Goal: Task Accomplishment & Management: Complete application form

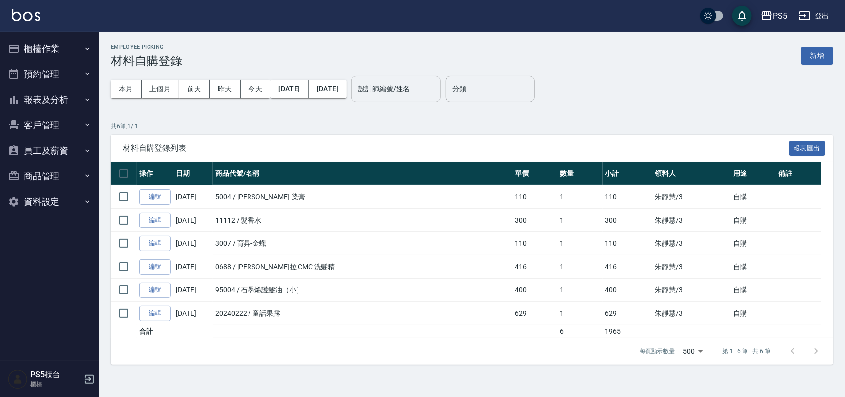
click at [399, 90] on input "設計師編號/姓名" at bounding box center [396, 88] width 80 height 17
click at [815, 47] on button "新增" at bounding box center [818, 56] width 32 height 18
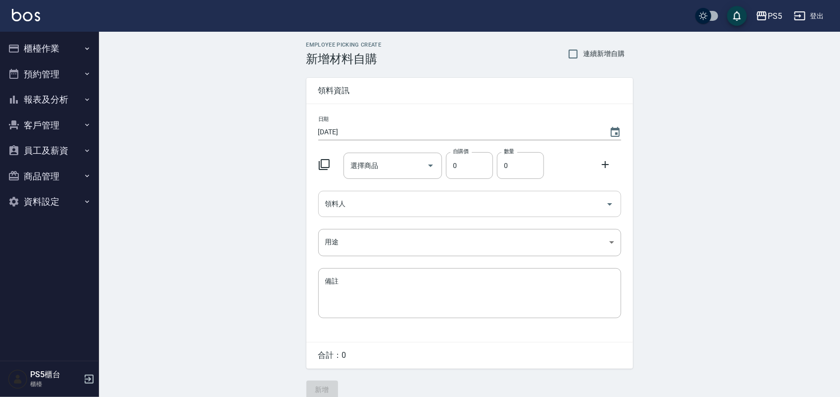
click at [357, 197] on input "領料人" at bounding box center [462, 203] width 279 height 17
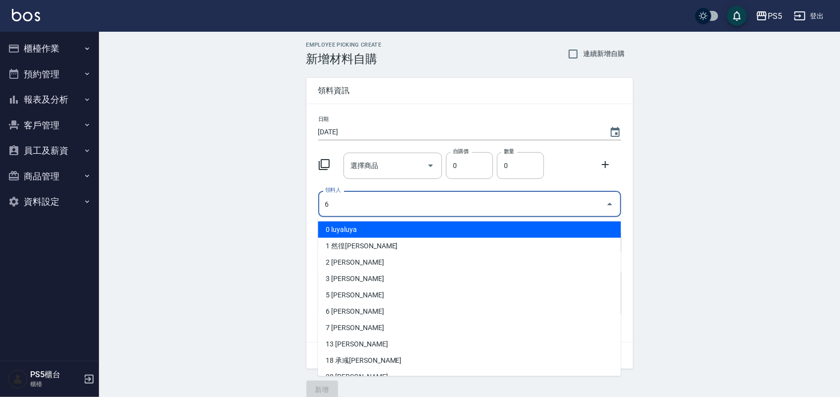
type input "6 黃雅芳"
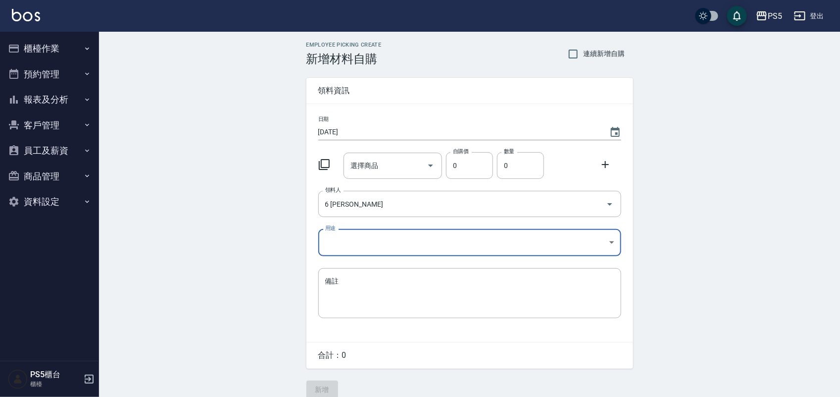
click at [364, 241] on body "PS5 登出 櫃檯作業 打帳單 帳單列表 掛單列表 座位開單 營業儀表板 現金收支登錄 材料自購登錄 每日結帳 排班表 掃碼打卡 預約管理 預約管理 單日預約…" at bounding box center [420, 204] width 840 height 408
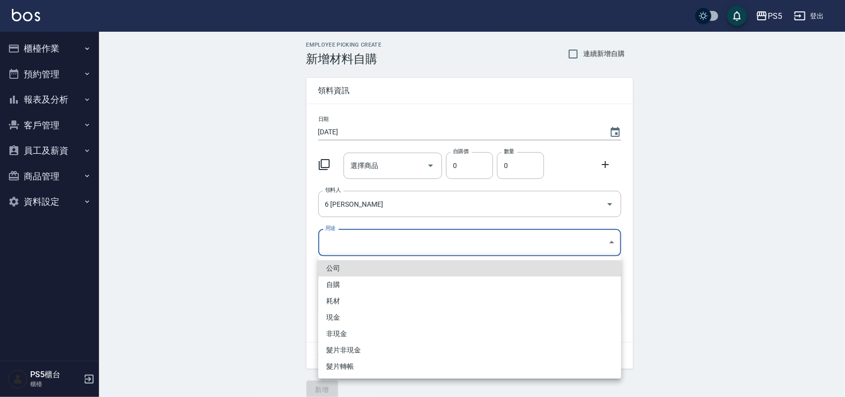
click at [340, 283] on li "自購" at bounding box center [469, 284] width 303 height 16
type input "自購"
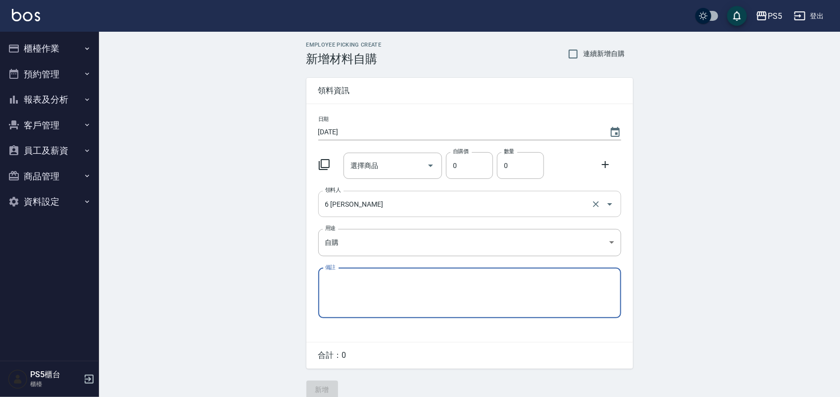
click at [365, 212] on input "6 黃雅芳" at bounding box center [456, 203] width 266 height 17
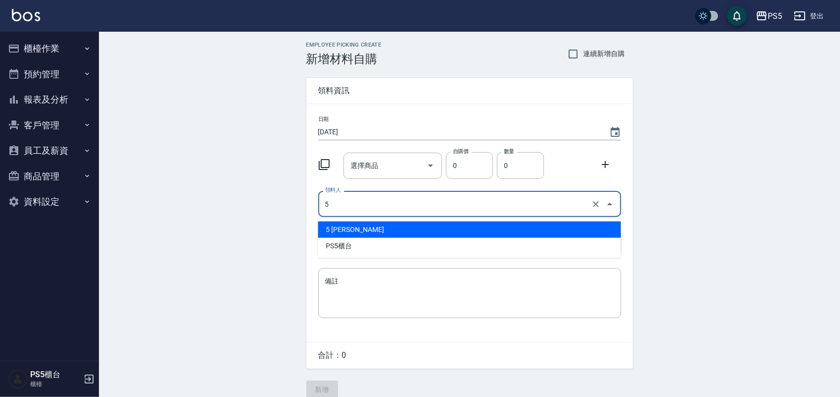
type input "5 林杏霞"
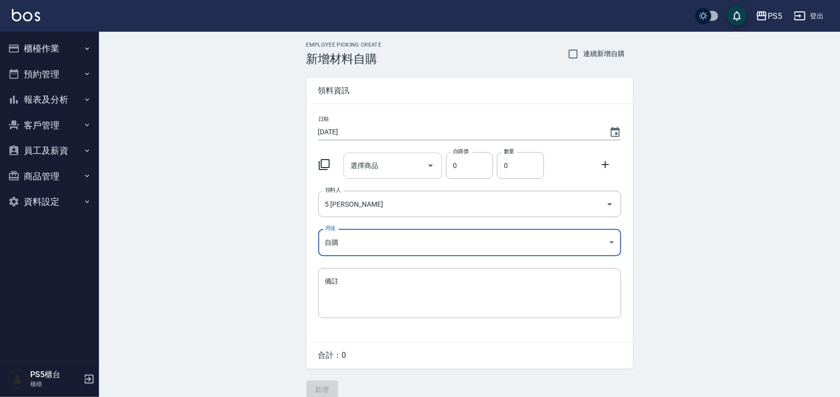
click at [372, 171] on input "選擇商品" at bounding box center [385, 165] width 75 height 17
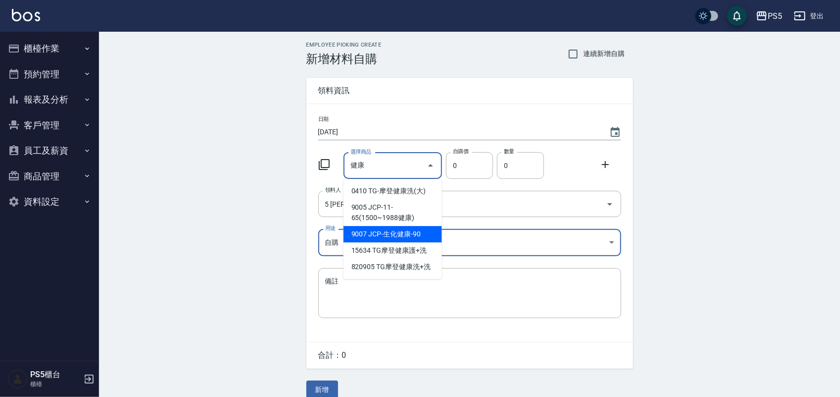
click at [412, 227] on li "9007 JCP-生化健康-90" at bounding box center [393, 234] width 99 height 16
type input "JCP-生化健康-90"
type input "90"
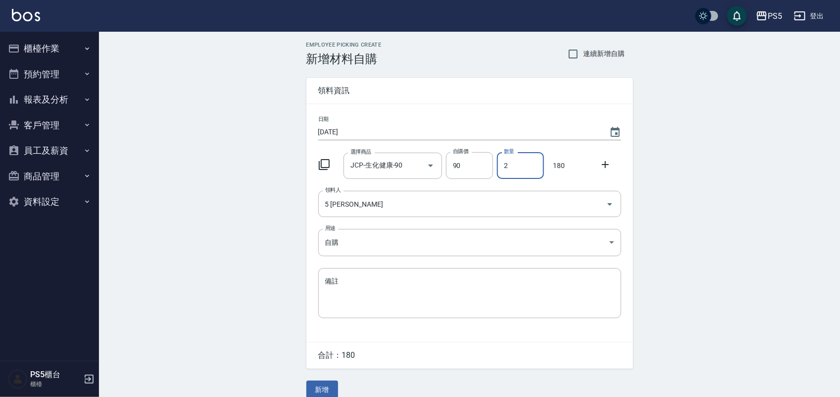
type input "2"
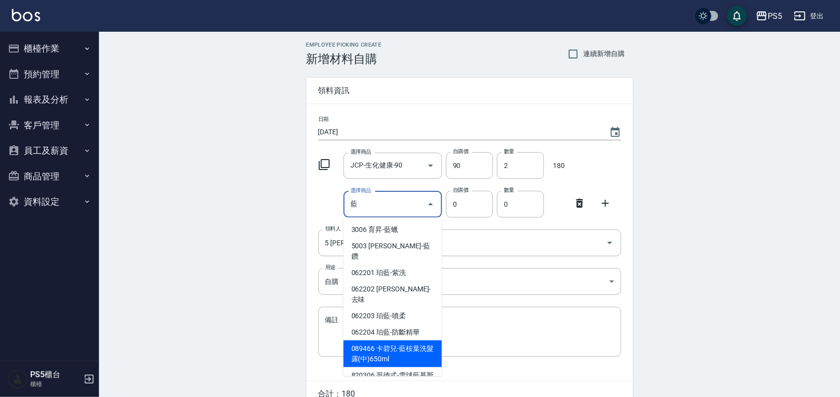
scroll to position [51, 0]
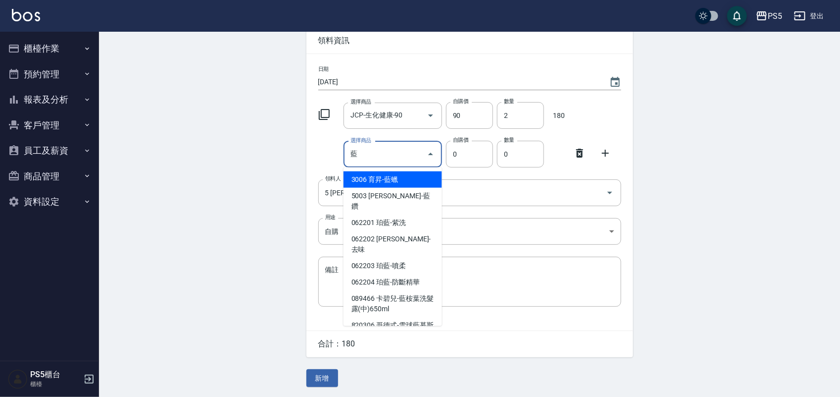
click at [396, 290] on li "089466 卡碧兒-藍桉葉洗髮露(中)650ml" at bounding box center [393, 303] width 99 height 27
type input "卡碧兒-藍桉葉洗髮露(中)650ml"
type input "980"
type input "1"
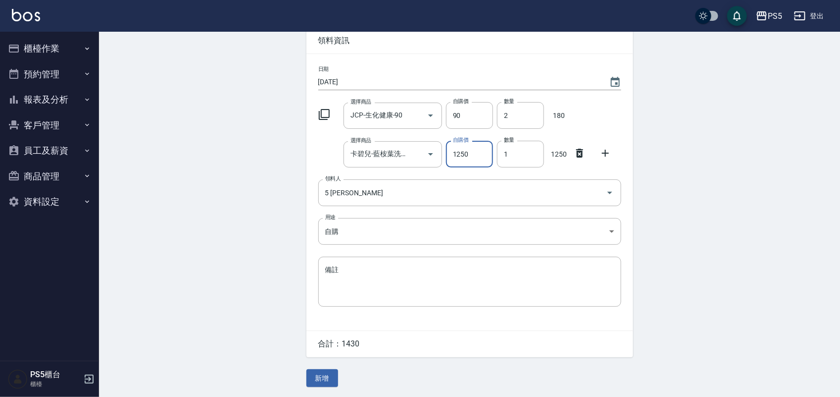
type input "1250"
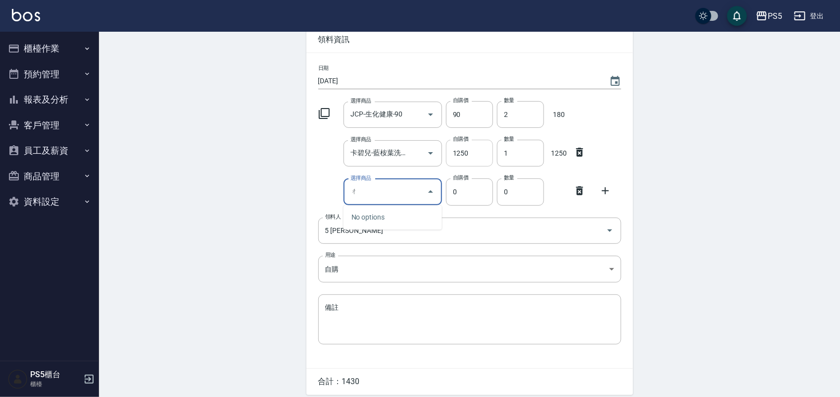
type input "ㄇ"
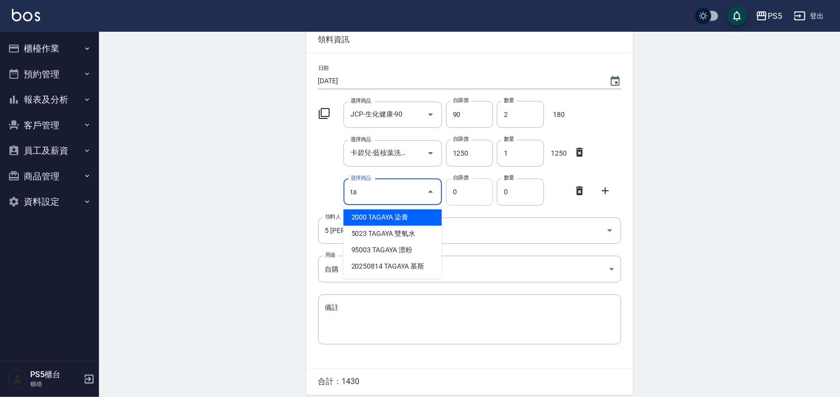
type input "TAGAYA染膏"
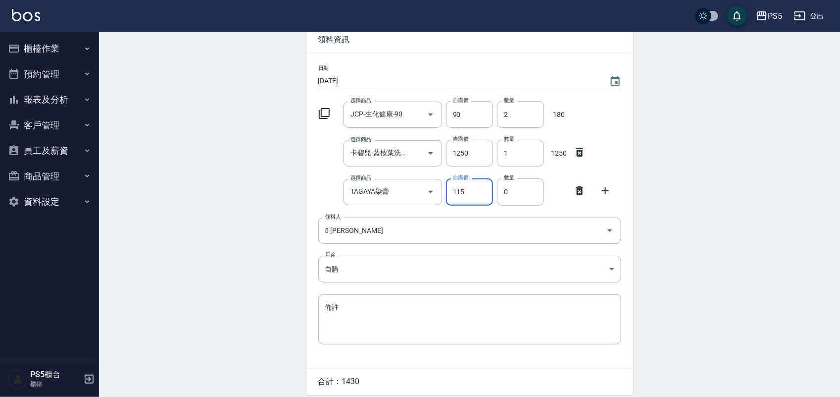
type input "115"
type input "1"
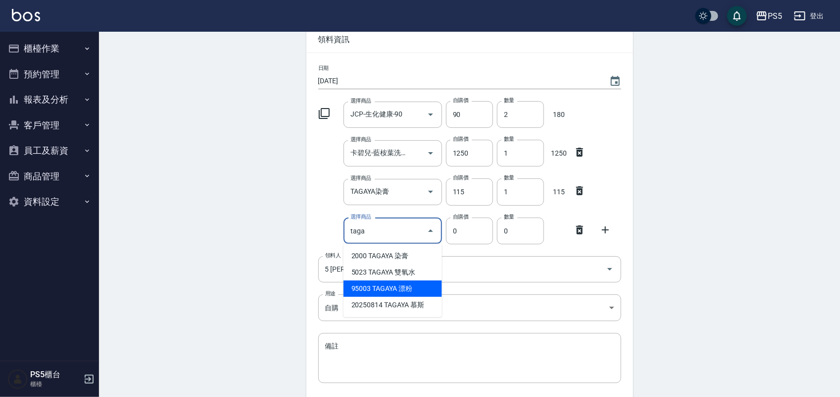
click at [360, 281] on li "95003 TAGAYA 漂粉" at bounding box center [393, 288] width 99 height 16
type input "TAGAYA 漂粉"
type input "616"
type input "1"
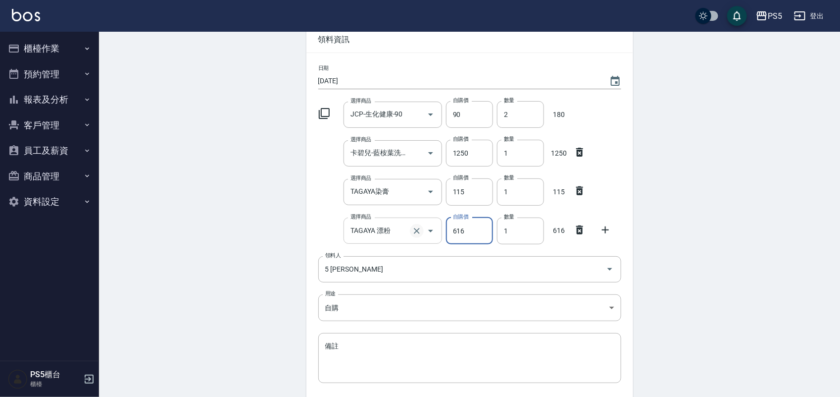
click at [413, 226] on icon "Clear" at bounding box center [417, 231] width 10 height 10
type input "0"
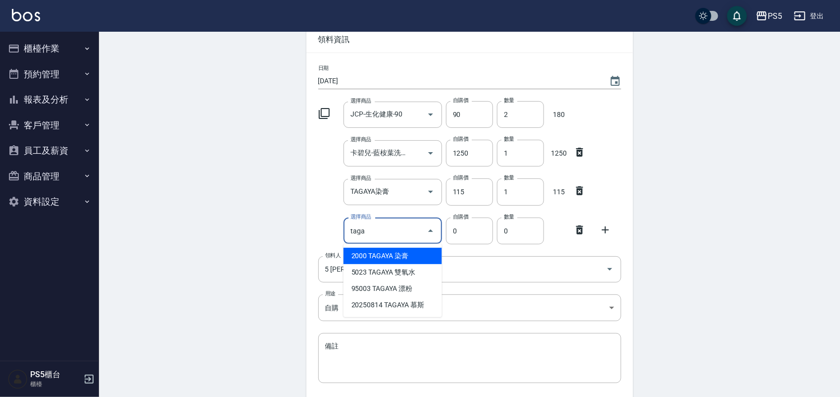
drag, startPoint x: 292, startPoint y: 187, endPoint x: 342, endPoint y: 216, distance: 57.5
click at [292, 187] on div "Employee Picking Create 新增材料自購 連續新增自購 領料資訊 日期 2025/08/17 選擇商品 JCP-生化健康-90 選擇商品 …" at bounding box center [469, 227] width 741 height 492
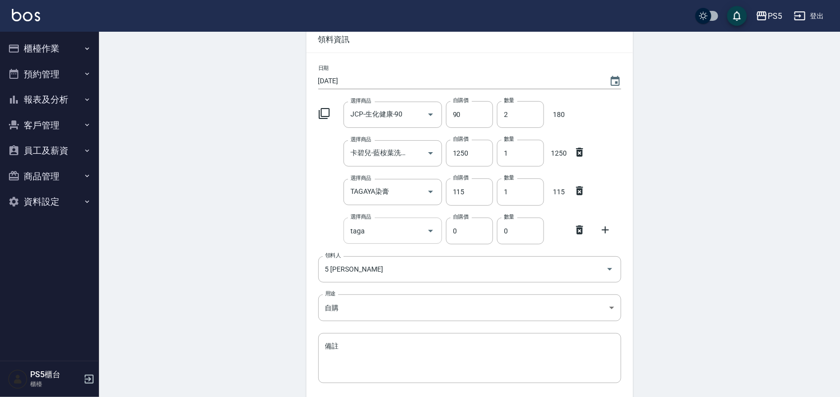
click at [409, 236] on input "taga" at bounding box center [385, 230] width 75 height 17
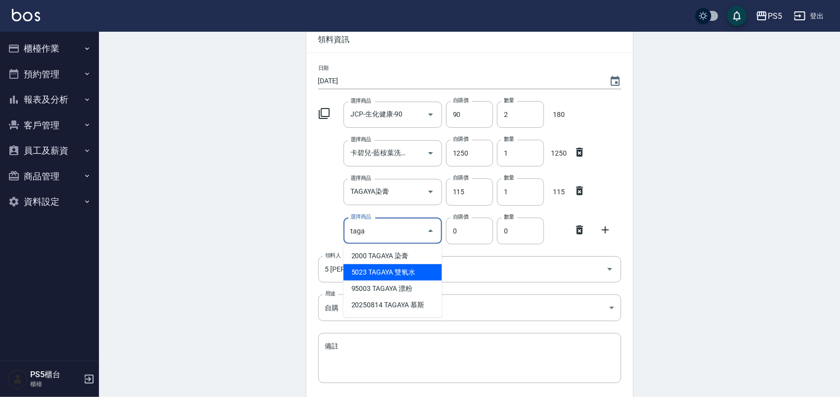
click at [367, 268] on li "5023 TAGAYA 雙氧水" at bounding box center [393, 272] width 99 height 16
type input "TAGAYA 雙氧水"
type input "115"
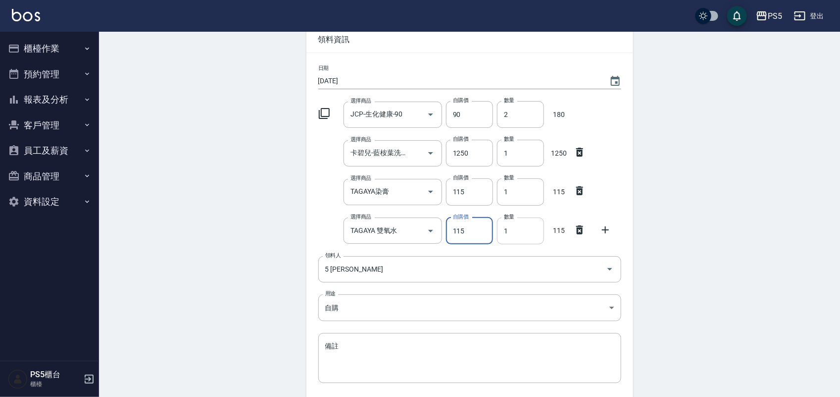
click at [509, 228] on input "1" at bounding box center [520, 230] width 47 height 27
drag, startPoint x: 509, startPoint y: 228, endPoint x: 503, endPoint y: 231, distance: 6.4
click at [503, 231] on input "1" at bounding box center [520, 230] width 47 height 27
type input "4"
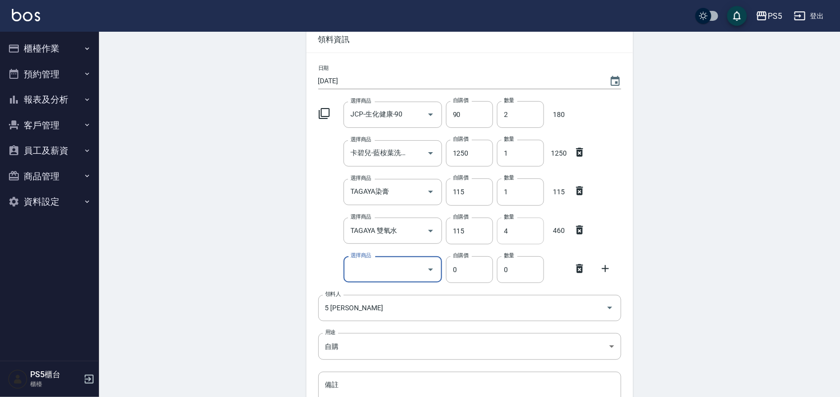
type input "5"
type input "里歐-染膏"
type input "110"
type input "38"
click at [698, 111] on div "Employee Picking Create 新增材料自購 連續新增自購 領料資訊 日期 2025/08/17 選擇商品 JCP-生化健康-90 選擇商品 …" at bounding box center [469, 246] width 741 height 531
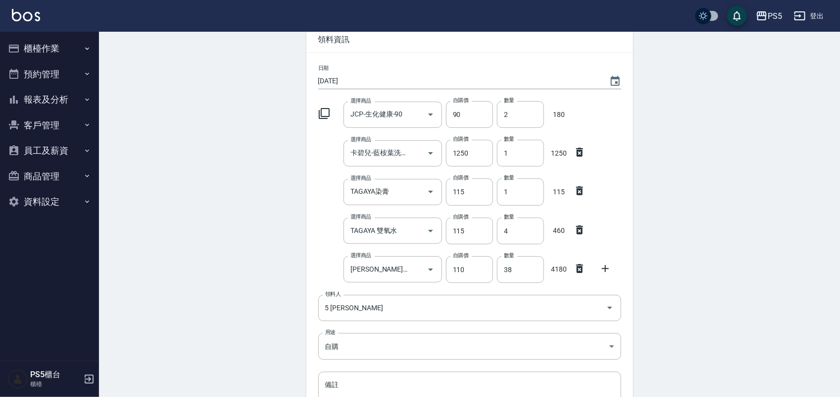
scroll to position [167, 0]
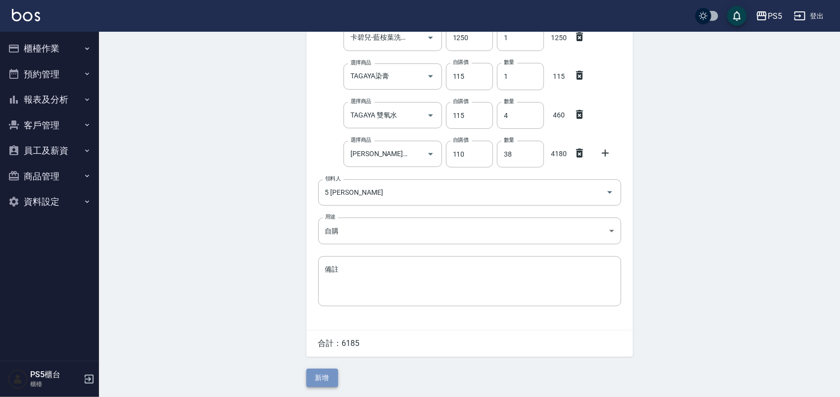
click at [332, 374] on button "新增" at bounding box center [322, 377] width 32 height 18
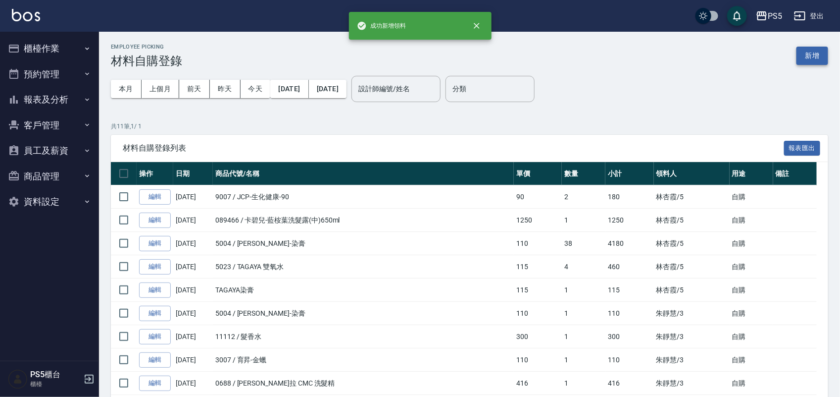
click at [808, 51] on button "新增" at bounding box center [813, 56] width 32 height 18
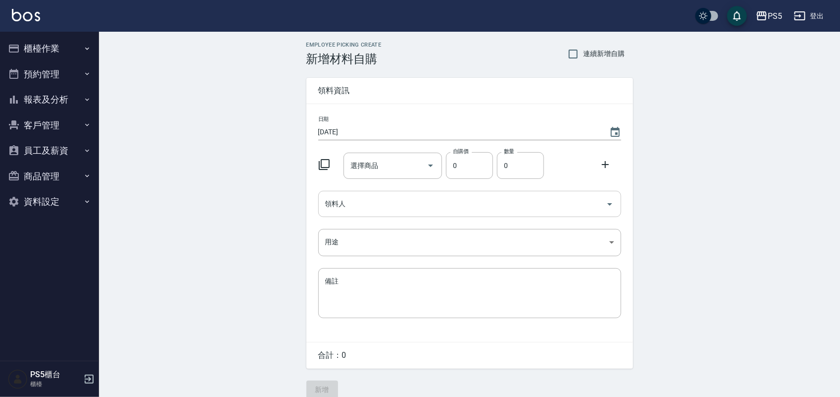
click at [390, 205] on input "領料人" at bounding box center [462, 203] width 279 height 17
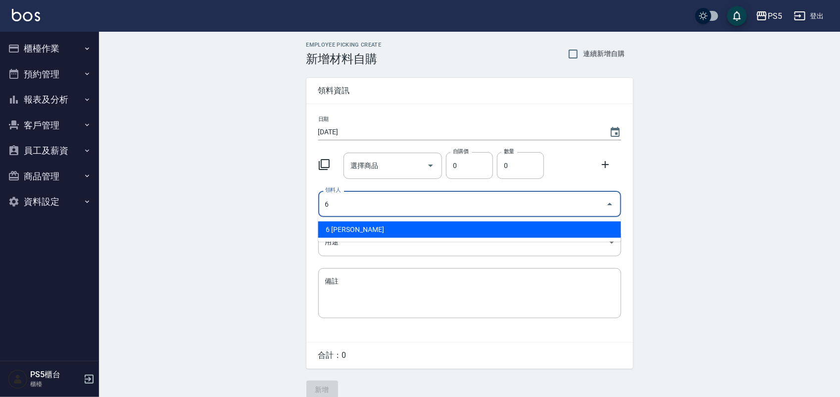
type input "6 黃雅芳"
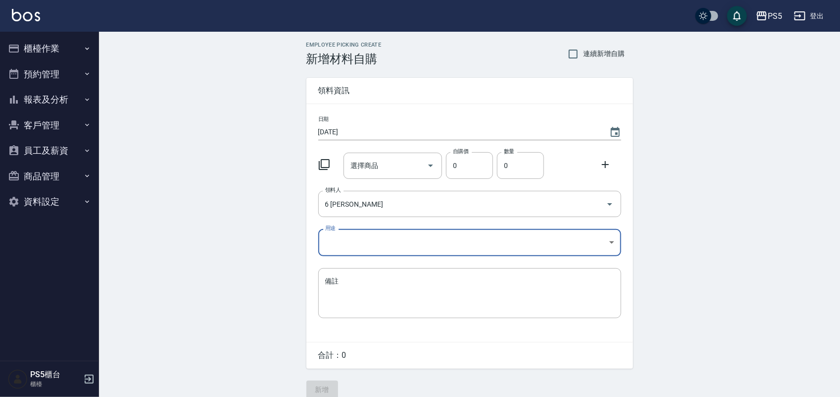
click at [356, 234] on body "PS5 登出 櫃檯作業 打帳單 帳單列表 掛單列表 座位開單 營業儀表板 現金收支登錄 材料自購登錄 每日結帳 排班表 掃碼打卡 預約管理 預約管理 單日預約…" at bounding box center [420, 204] width 840 height 408
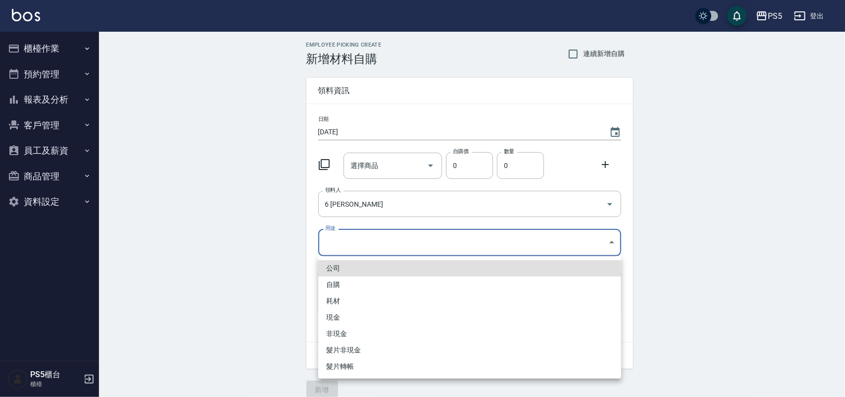
drag, startPoint x: 332, startPoint y: 283, endPoint x: 337, endPoint y: 273, distance: 10.6
click at [332, 283] on li "自購" at bounding box center [469, 284] width 303 height 16
type input "自購"
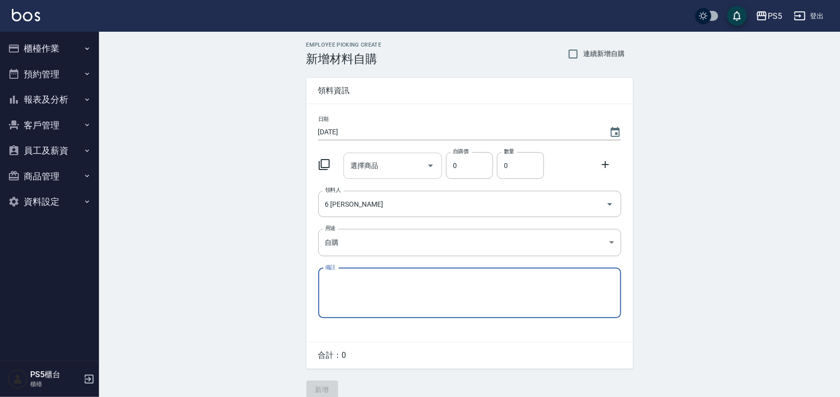
click at [389, 157] on input "選擇商品" at bounding box center [385, 165] width 75 height 17
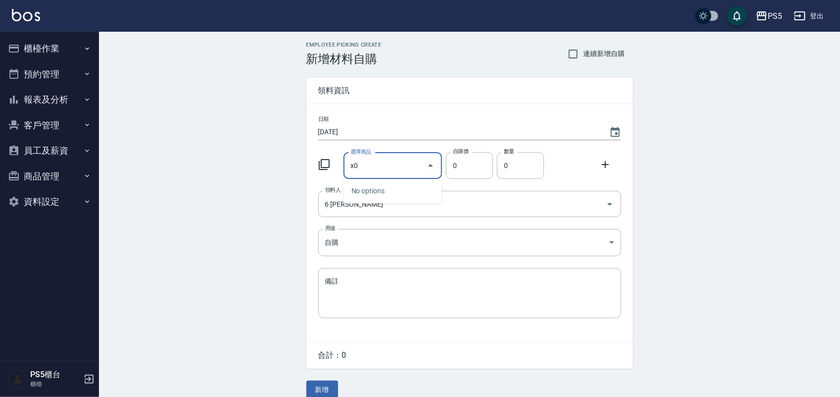
type input "x"
type input "藍"
type input "賦"
type input ","
type input "m"
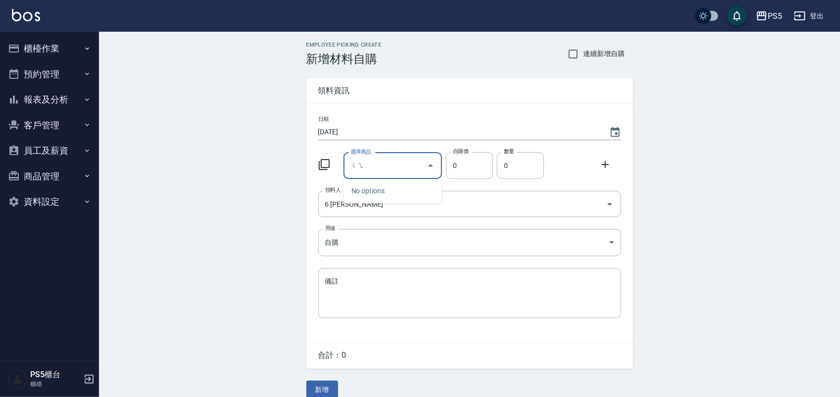
type input "ㄑ"
type input "f"
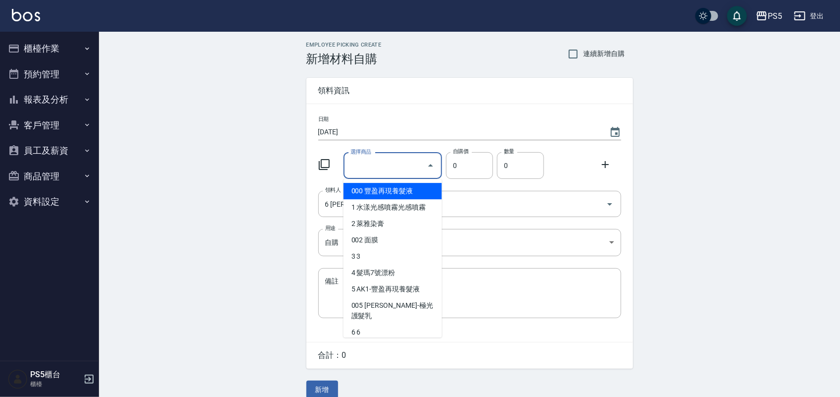
click at [207, 79] on div "Employee Picking Create 新增材料自購 連續新增自購 領料資訊 日期 2025/08/17 選擇商品 選擇商品 自購價 0 自購價 數量…" at bounding box center [469, 220] width 741 height 376
click at [380, 158] on input "選擇商品" at bounding box center [385, 165] width 75 height 17
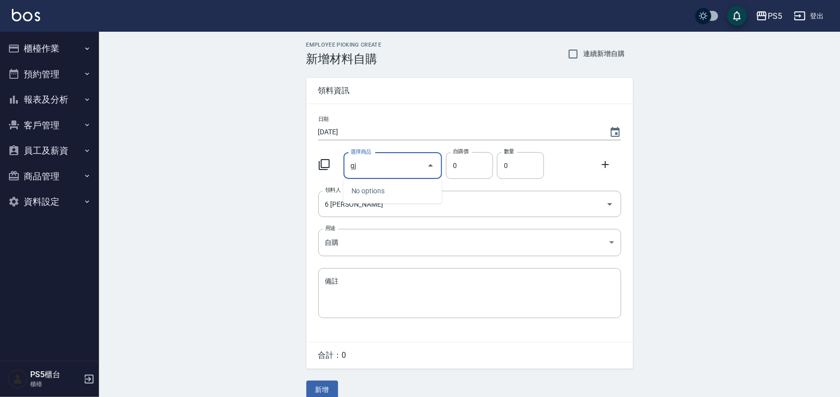
type input "g"
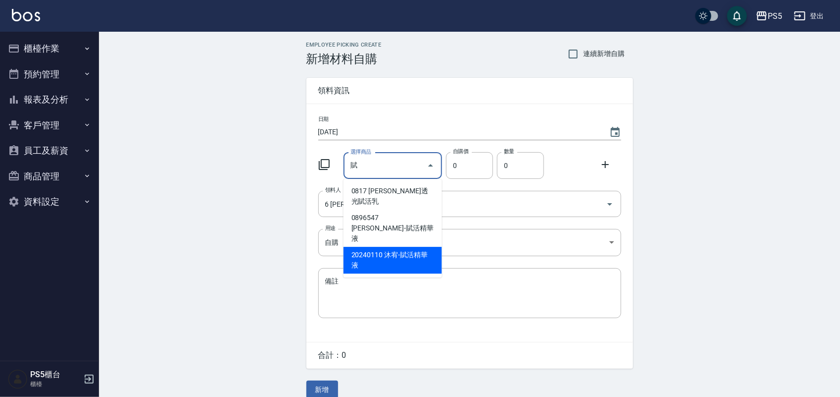
click at [390, 247] on li "20240110 沐宥-賦活精華液" at bounding box center [393, 260] width 99 height 27
type input "沐宥-賦活精華液"
type input "850"
type input "1"
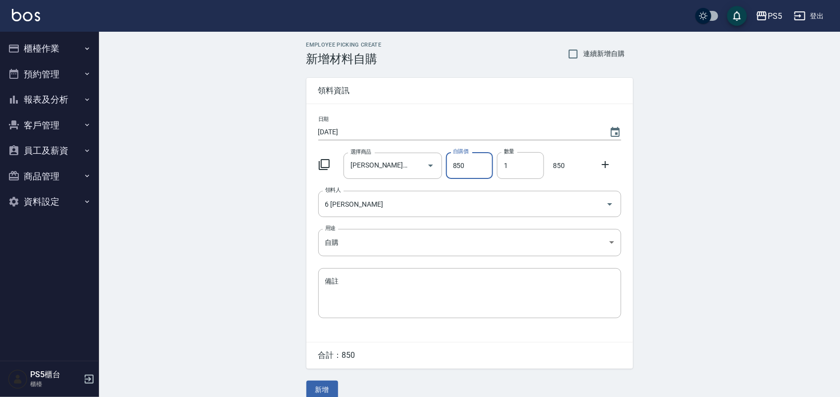
click at [608, 166] on icon at bounding box center [606, 164] width 12 height 12
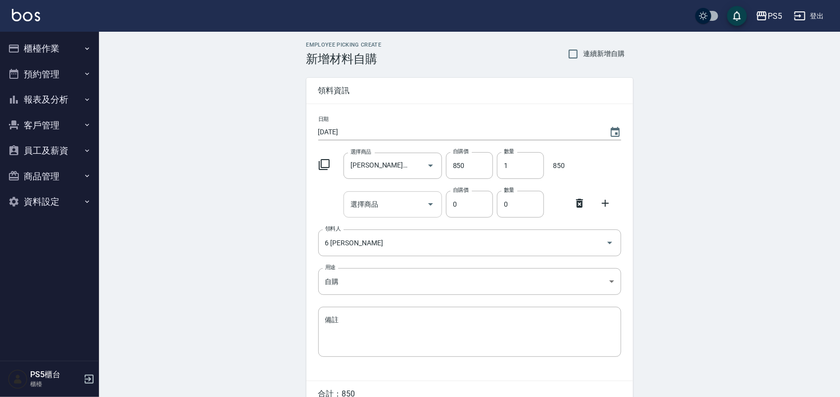
click at [385, 206] on input "選擇商品" at bounding box center [385, 204] width 75 height 17
type input "ㄏ"
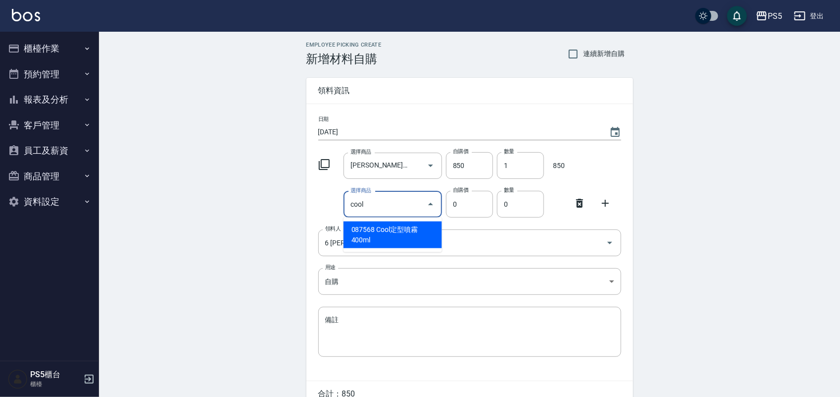
click at [404, 234] on li "087568 Cool定型噴霧400ml" at bounding box center [393, 234] width 99 height 27
type input "Cool定型噴霧400ml"
type input "247"
type input "1"
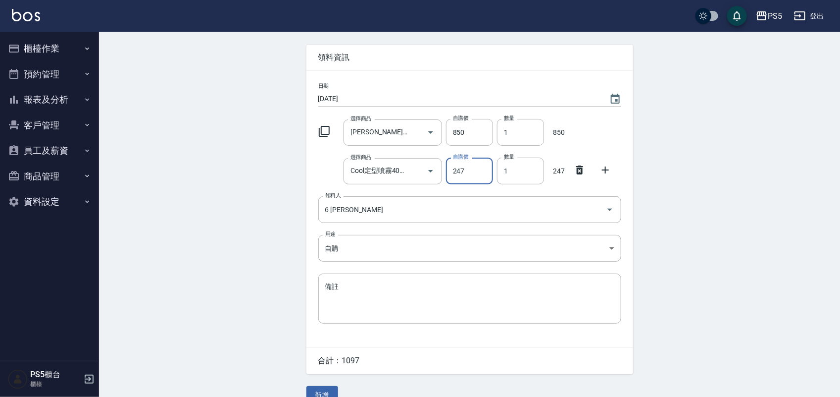
scroll to position [51, 0]
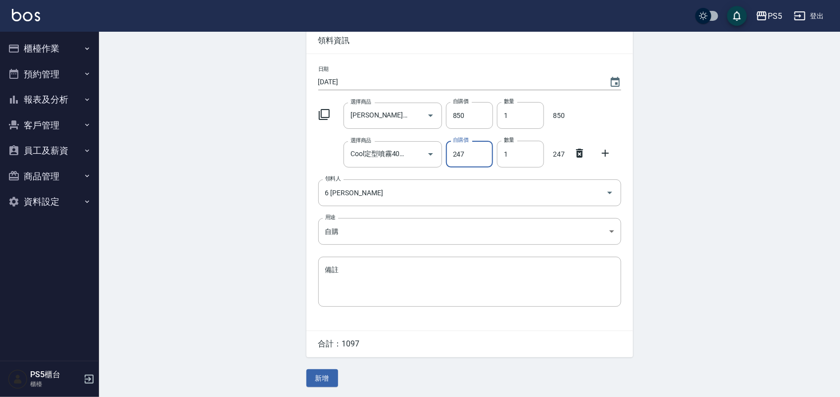
click at [601, 213] on div "日期 2025/08/17 選擇商品 沐宥-賦活精華液 選擇商品 自購價 850 自購價 數量 1 數量 850 選擇商品 Cool定型噴霧400ml 選擇商…" at bounding box center [469, 192] width 327 height 276
click at [607, 151] on icon at bounding box center [606, 153] width 12 height 12
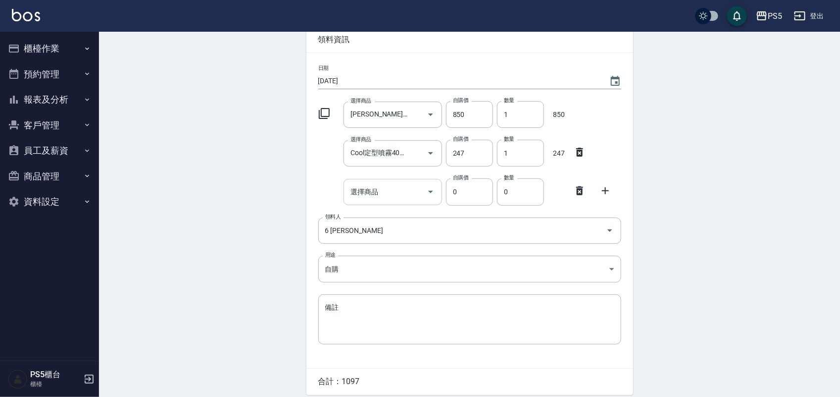
click at [405, 179] on div "選擇商品" at bounding box center [393, 192] width 99 height 26
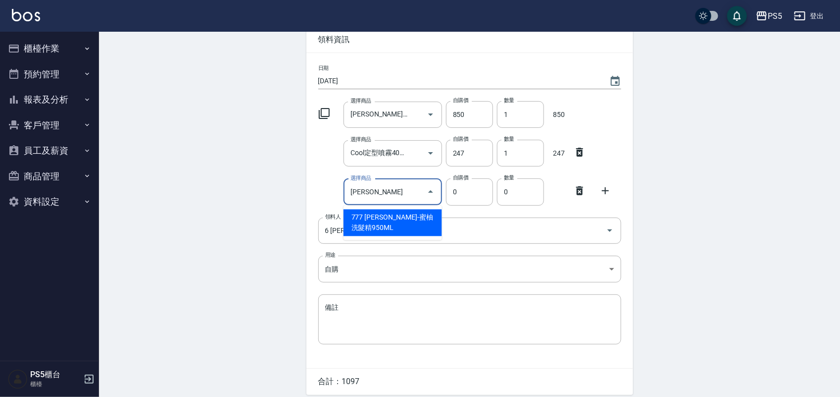
type input "蜜柚"
type input "600"
type input "沐宥-蜜柚洗髮精950ML"
type input "1"
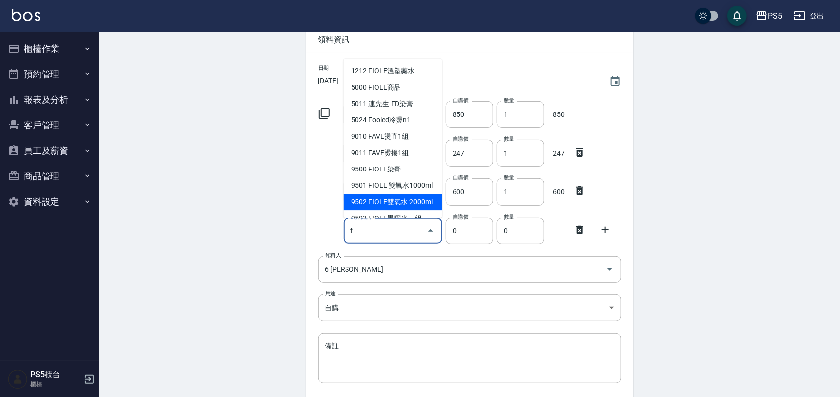
type input "FIOLE染膏"
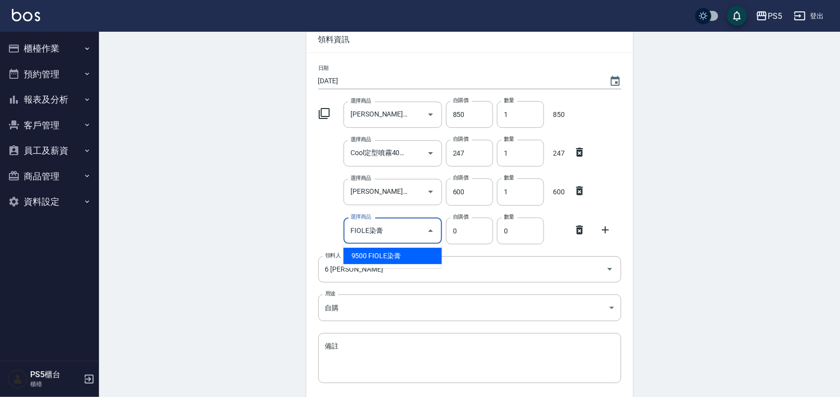
click at [414, 248] on li "9500 FIOLE染膏" at bounding box center [393, 256] width 99 height 16
type input "188"
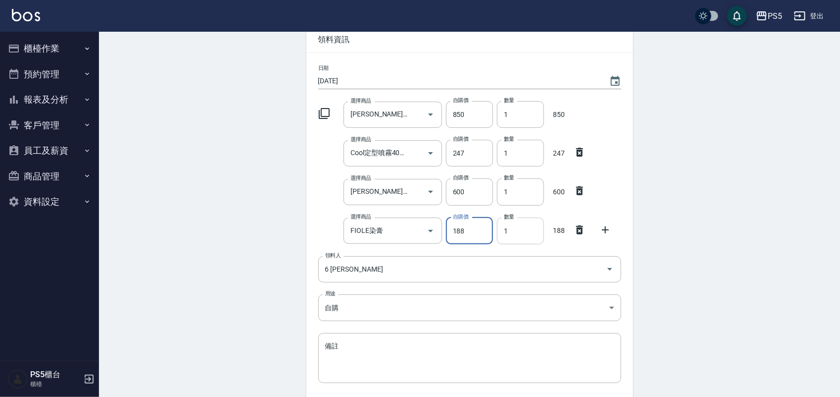
click at [515, 228] on input "1" at bounding box center [520, 230] width 47 height 27
type input "02"
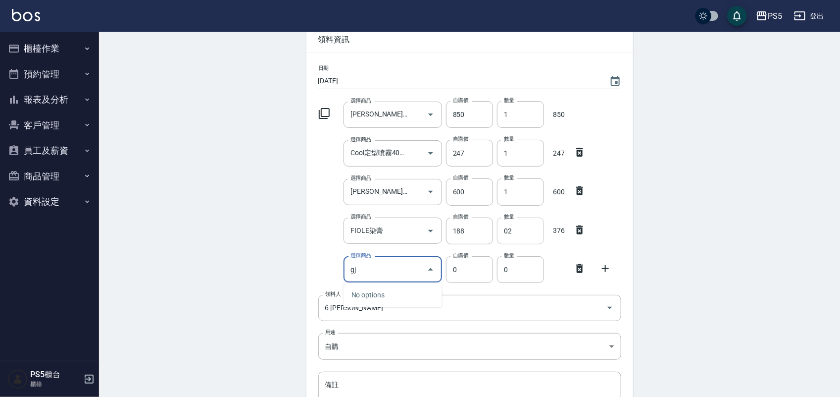
type input "g"
type input "水狀二劑"
type input "150"
type input "1"
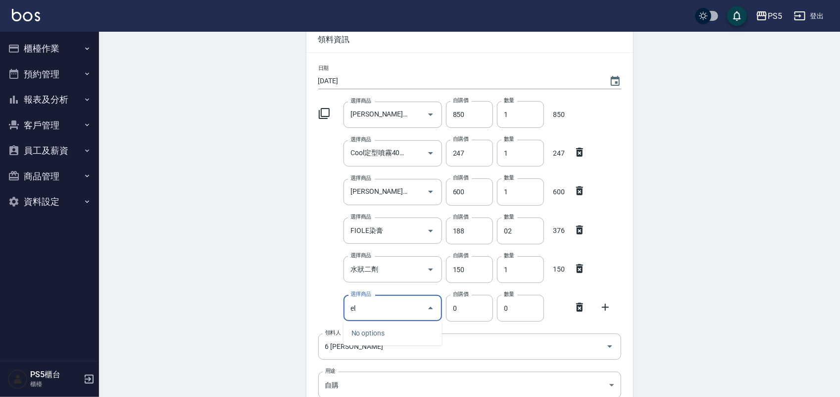
type input "e"
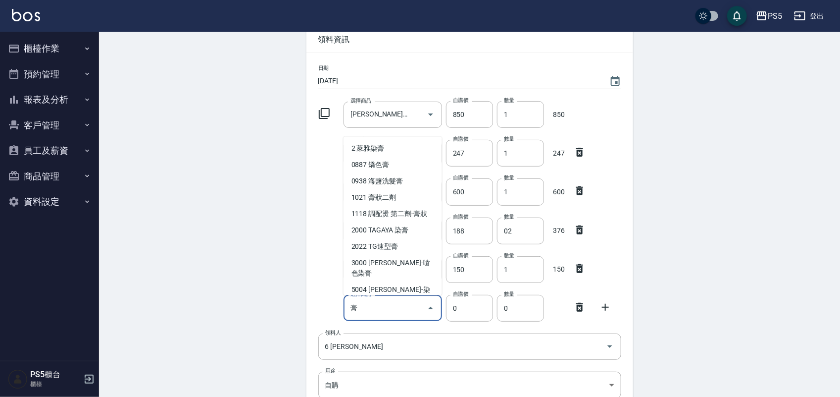
type input "膏狀二劑"
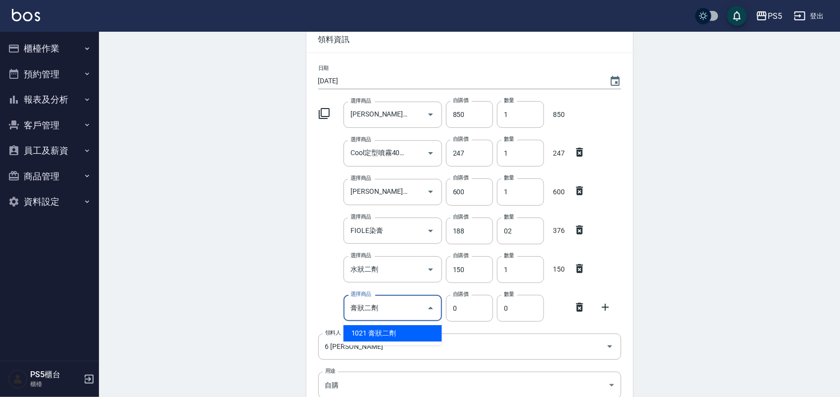
type input "150"
type input "1"
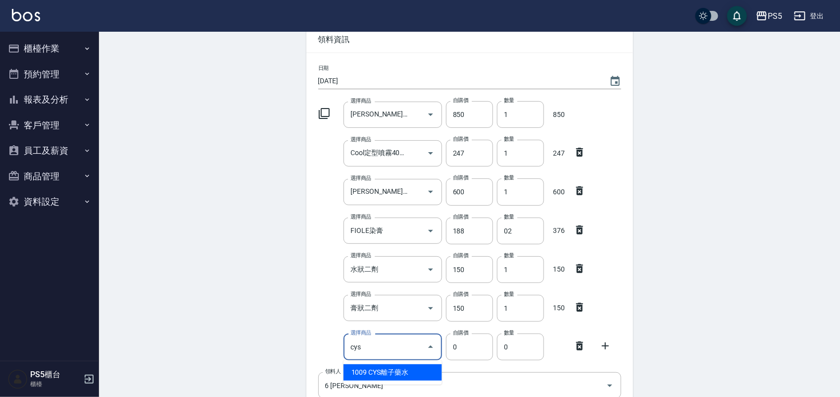
click at [404, 370] on li "1009 CYS離子藥水" at bounding box center [393, 372] width 99 height 16
type input "CYS離子藥水"
type input "260"
type input "1"
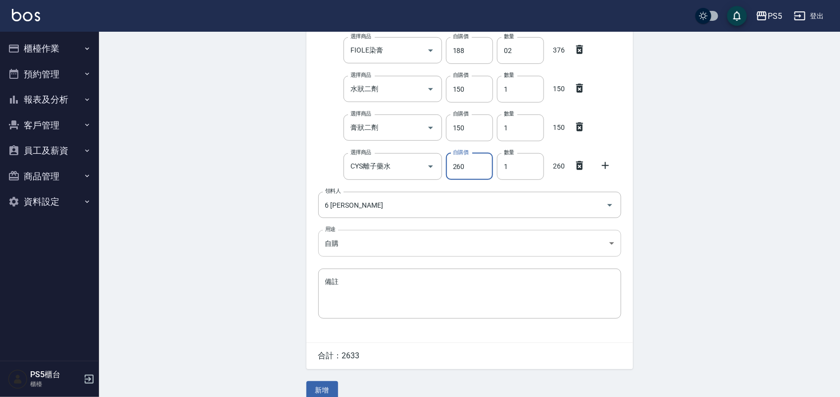
scroll to position [237, 0]
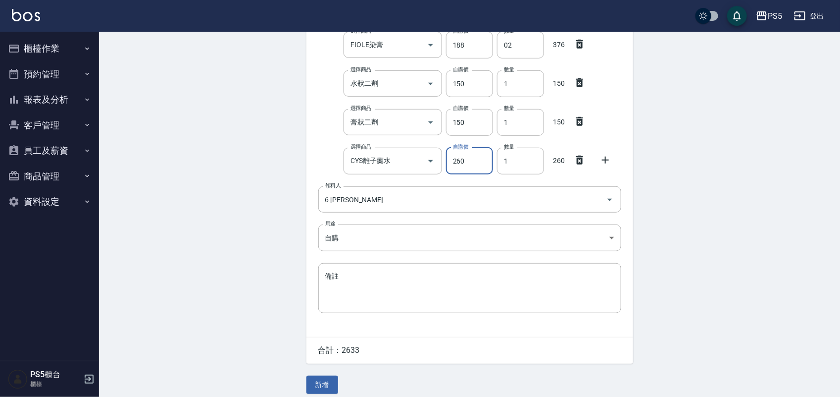
click at [602, 163] on icon at bounding box center [606, 160] width 12 height 12
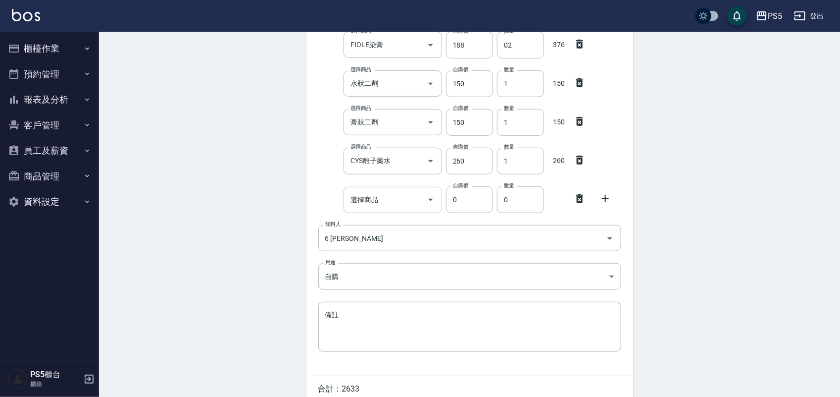
click at [407, 192] on input "選擇商品" at bounding box center [385, 199] width 75 height 17
type input "JCP-生化健康-90"
type input "90"
type input "2"
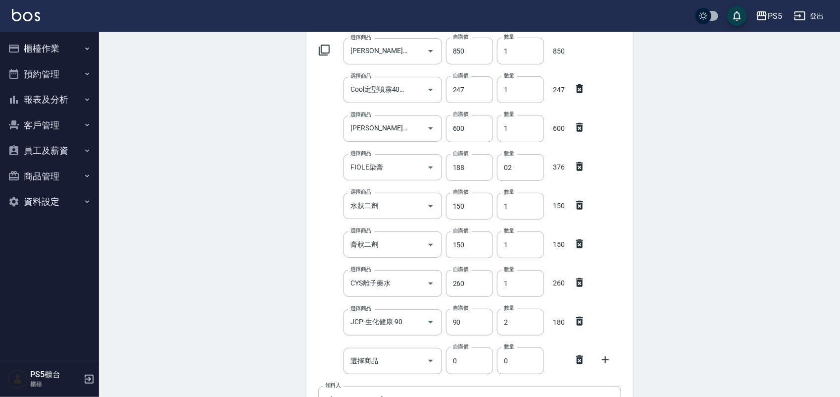
scroll to position [113, 0]
click at [479, 285] on input "260" at bounding box center [469, 284] width 47 height 27
type input "270"
drag, startPoint x: 484, startPoint y: 244, endPoint x: 408, endPoint y: 248, distance: 76.4
click at [408, 248] on div "選擇商品 膏狀二劑 選擇商品 自購價 150 自購價 數量 1 數量 150" at bounding box center [467, 244] width 307 height 31
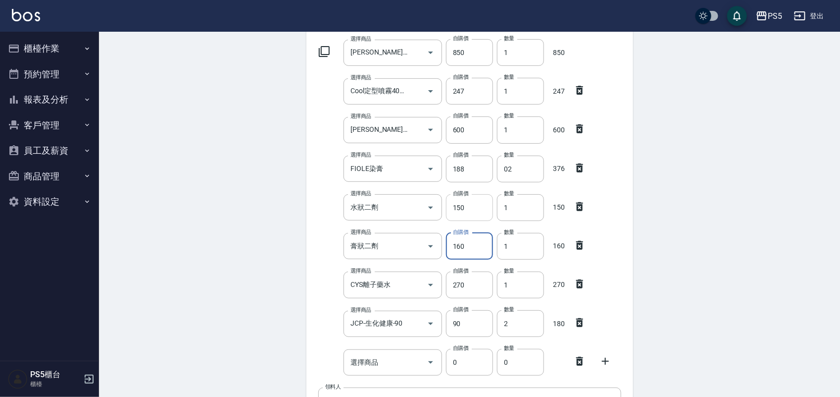
type input "160"
drag, startPoint x: 484, startPoint y: 207, endPoint x: 441, endPoint y: 209, distance: 43.1
click at [444, 209] on div "自購價 150 自購價" at bounding box center [467, 205] width 51 height 31
type input "160"
drag, startPoint x: 206, startPoint y: 174, endPoint x: 226, endPoint y: 169, distance: 20.8
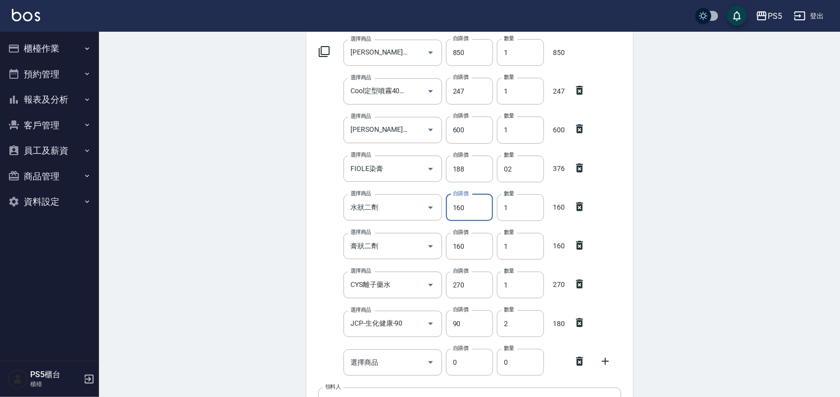
click at [208, 174] on div "Employee Picking Create 新增材料自購 連續新增自購 領料資訊 日期 2025/08/17 選擇商品 沐宥-賦活精華液 選擇商品 自購價…" at bounding box center [469, 262] width 741 height 686
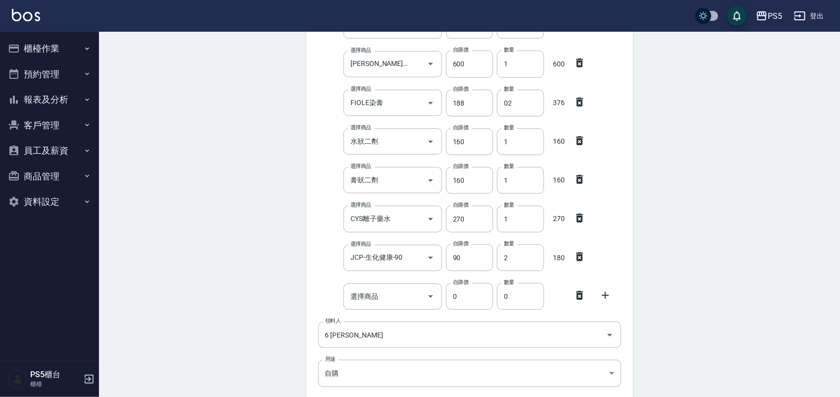
scroll to position [237, 0]
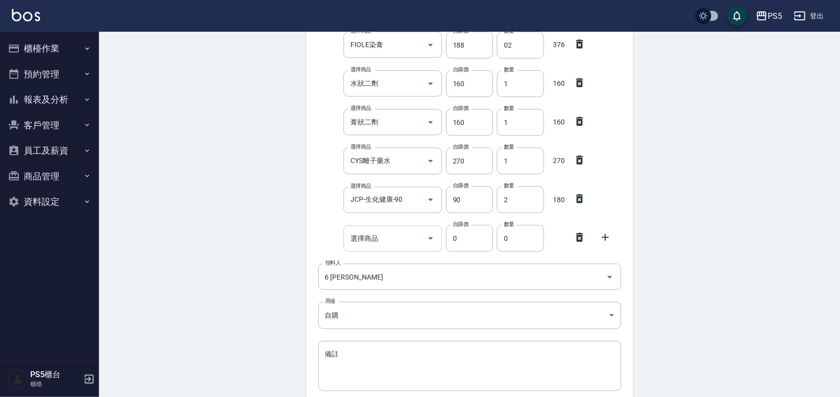
click at [379, 230] on input "選擇商品" at bounding box center [385, 238] width 75 height 17
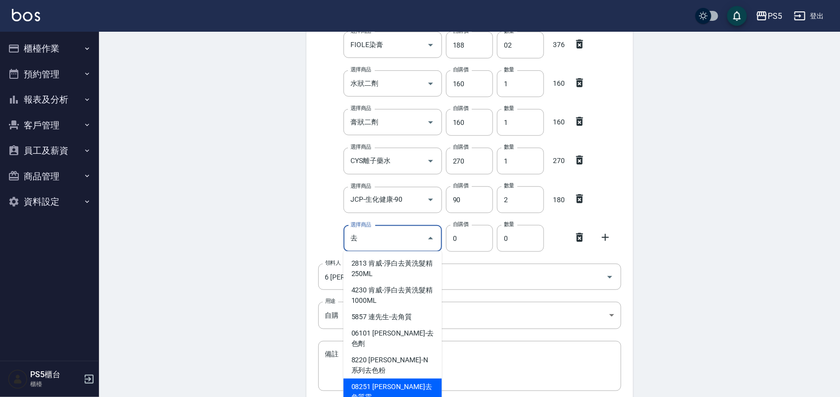
click at [416, 360] on textarea "備註" at bounding box center [469, 366] width 289 height 34
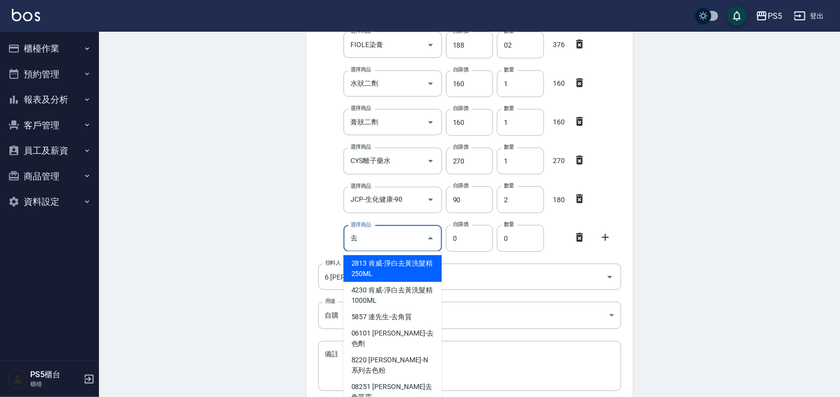
click at [361, 234] on input "去" at bounding box center [385, 238] width 75 height 17
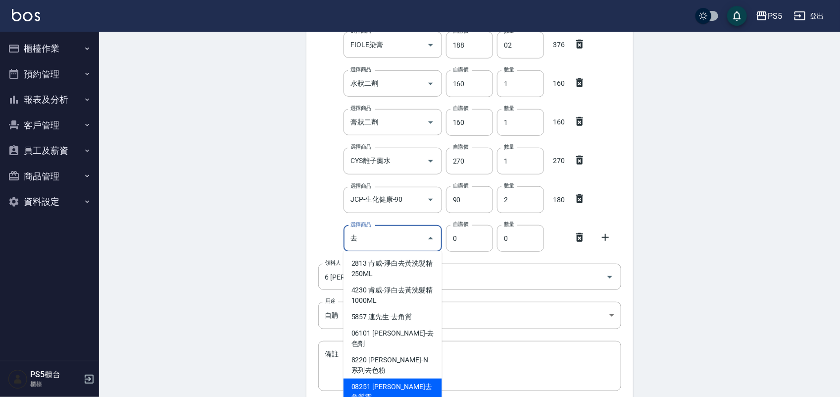
click at [405, 378] on li "08251 沐宥-晶沙去角質霜" at bounding box center [393, 391] width 99 height 27
type input "沐宥-晶沙去角質霜"
type input "553"
type input "1"
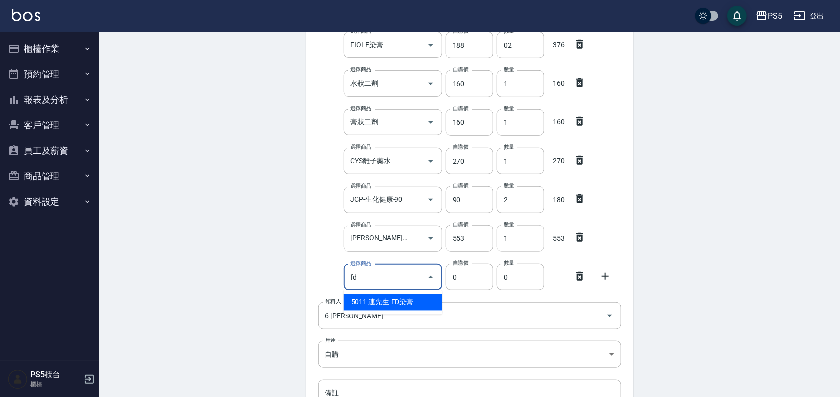
type input "連先生-FD染膏"
type input "130"
type input "1"
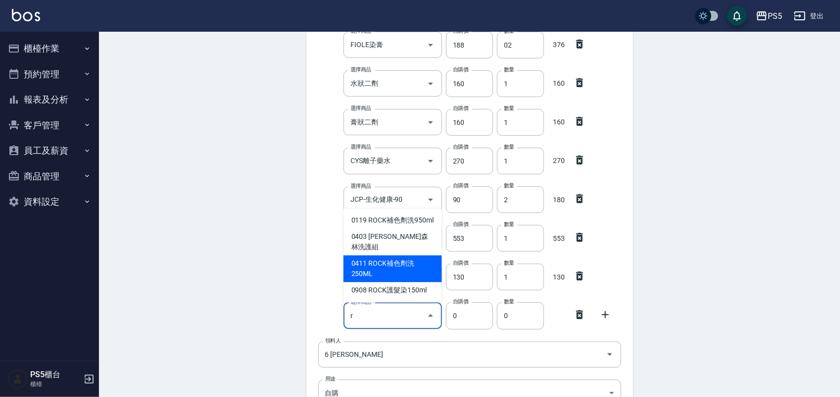
click at [407, 269] on li "0411 ROCK補色劑洗250ML" at bounding box center [393, 268] width 99 height 27
type input "ROCK補色劑洗250ML"
type input "240"
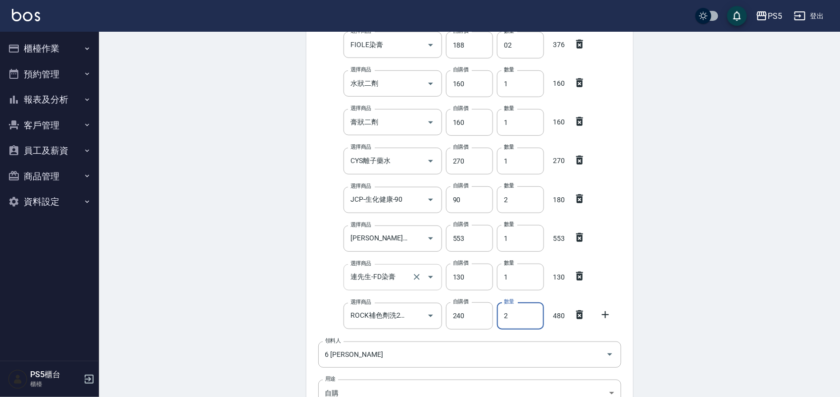
type input "2"
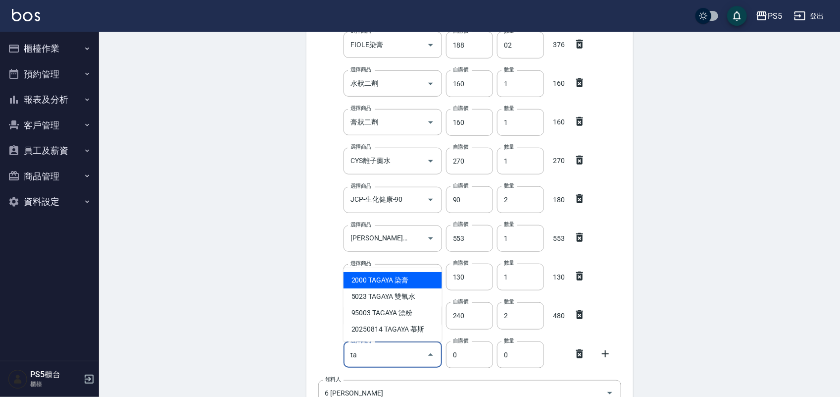
type input "TAGAYA染膏"
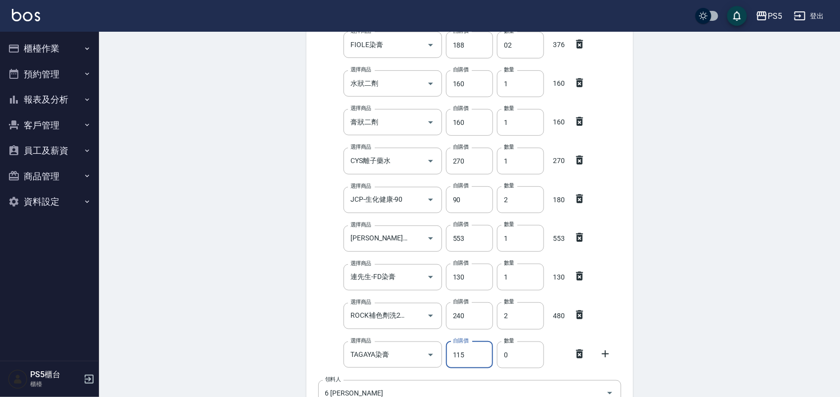
type input "115"
type input "1"
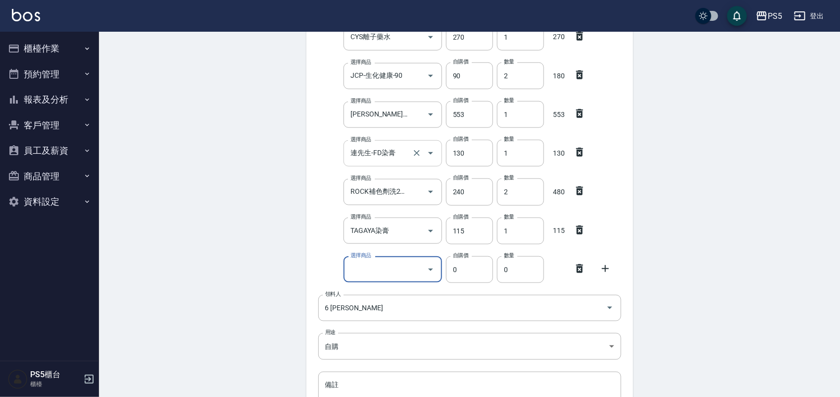
scroll to position [365, 0]
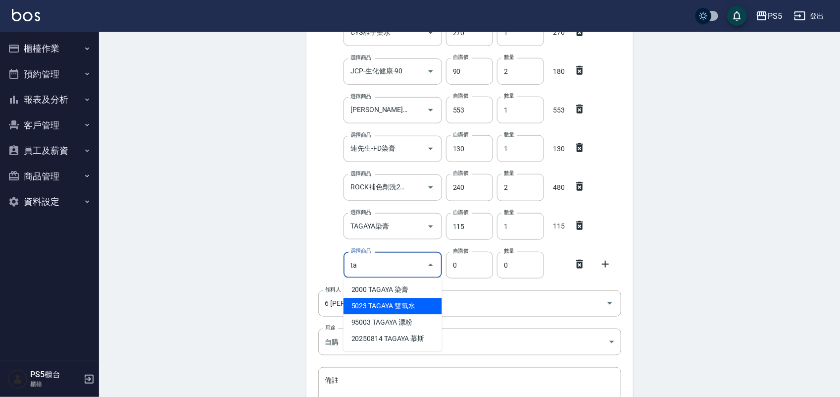
click at [362, 303] on li "5023 TAGAYA 雙氧水" at bounding box center [393, 306] width 99 height 16
type input "TAGAYA 雙氧水"
type input "115"
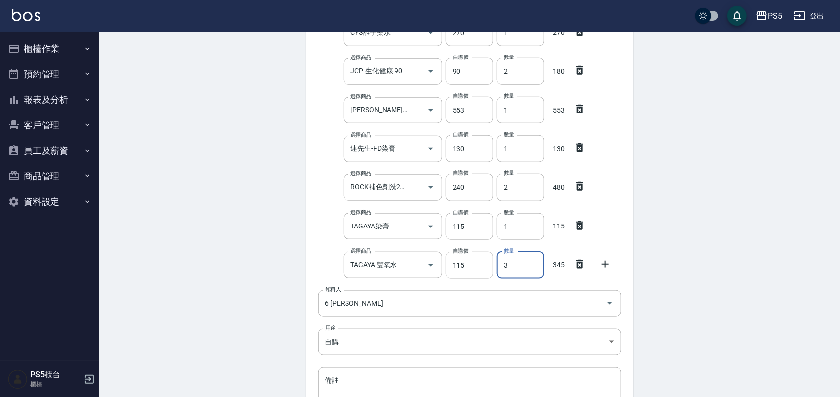
type input "3"
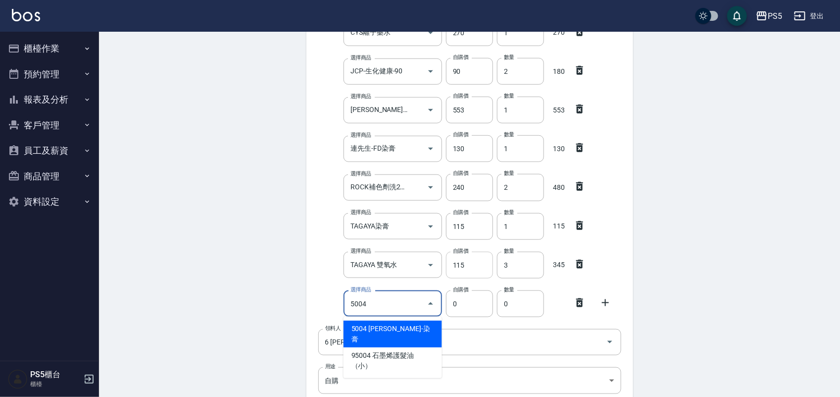
type input "里歐-染膏"
type input "110"
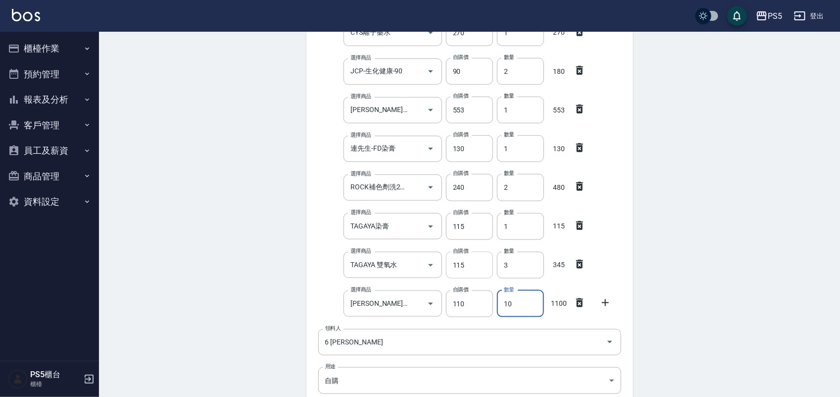
type input "10"
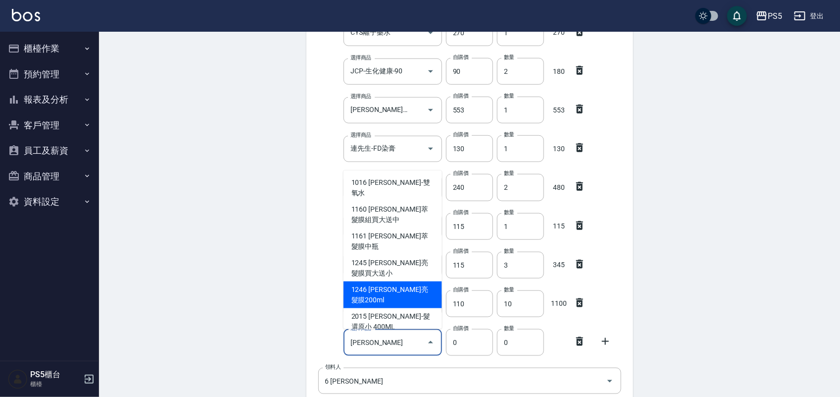
type input "里歐-嗆色染膏"
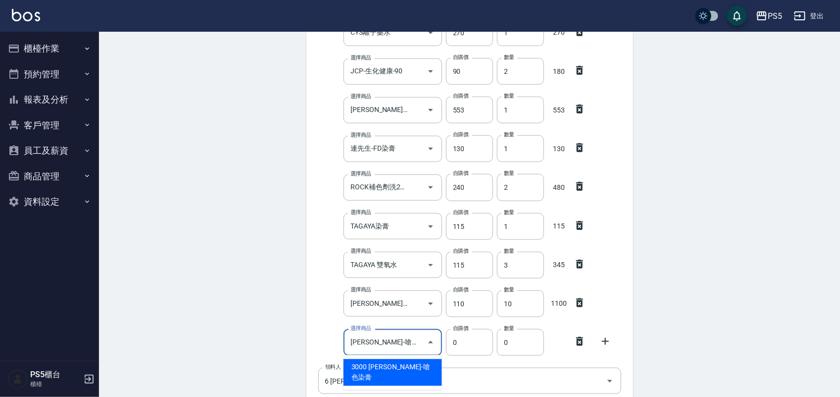
type input "160"
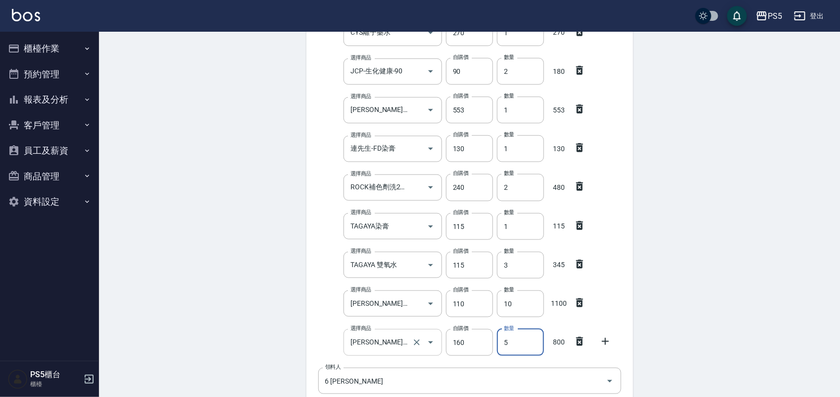
type input "5"
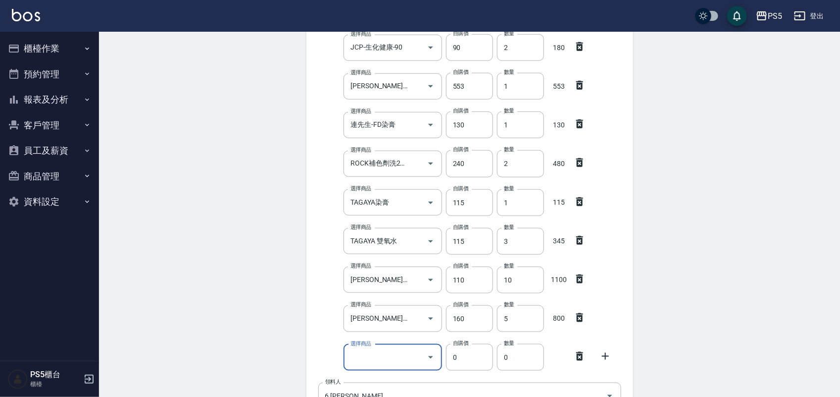
scroll to position [427, 0]
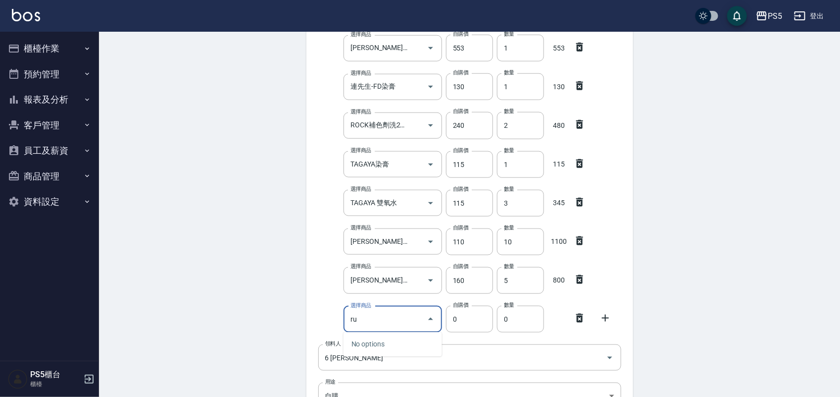
type input "r"
type input "金"
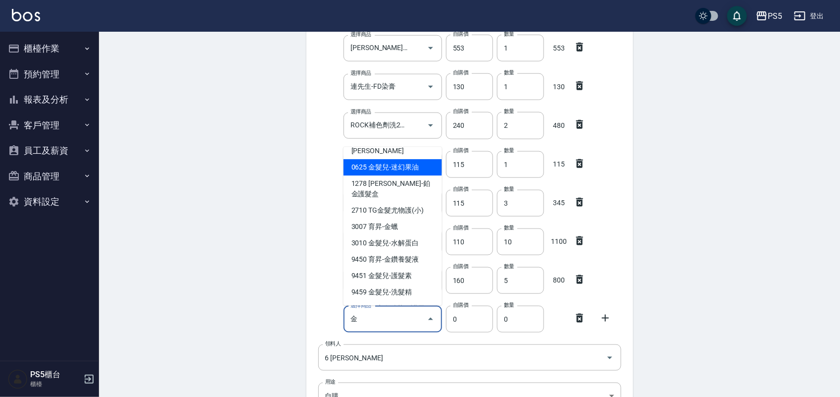
scroll to position [0, 0]
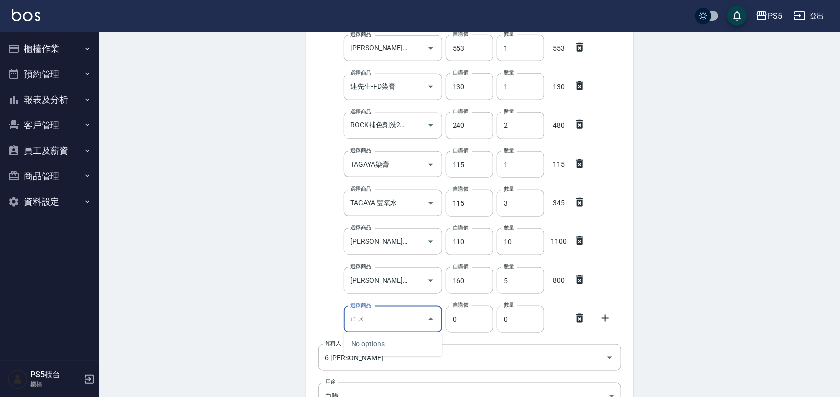
type input "ㄇ"
type input "j"
type input "c"
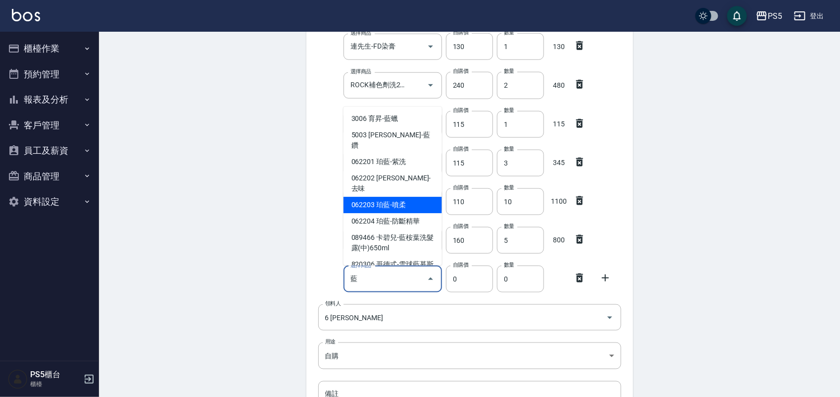
scroll to position [489, 0]
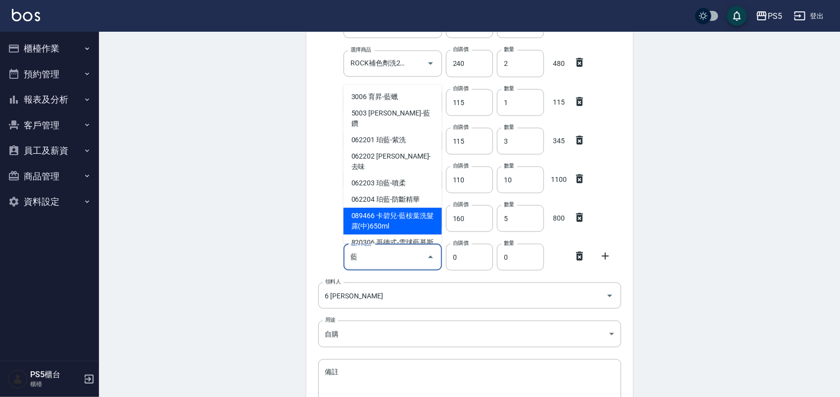
type input "藍"
click at [236, 181] on div "Employee Picking Create 新增材料自購 連續新增自購 領料資訊 日期 2025/08/17 選擇商品 沐宥-賦活精華液 選擇商品 自購價…" at bounding box center [469, 21] width 741 height 957
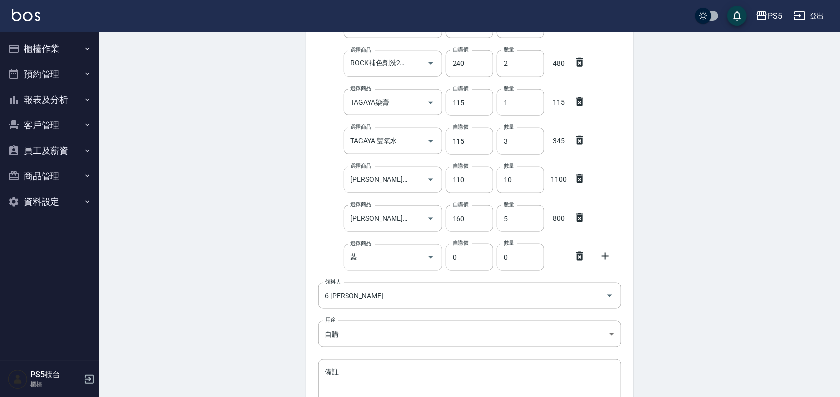
click at [377, 251] on input "藍" at bounding box center [385, 257] width 75 height 17
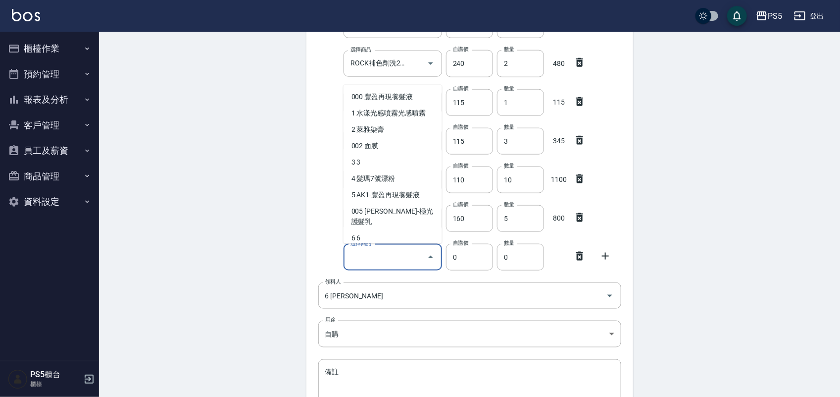
drag, startPoint x: 119, startPoint y: 161, endPoint x: 128, endPoint y: 158, distance: 9.2
click at [119, 161] on div "Employee Picking Create 新增材料自購 連續新增自購 領料資訊 日期 2025/08/17 選擇商品 沐宥-賦活精華液 選擇商品 自購價…" at bounding box center [469, 21] width 741 height 957
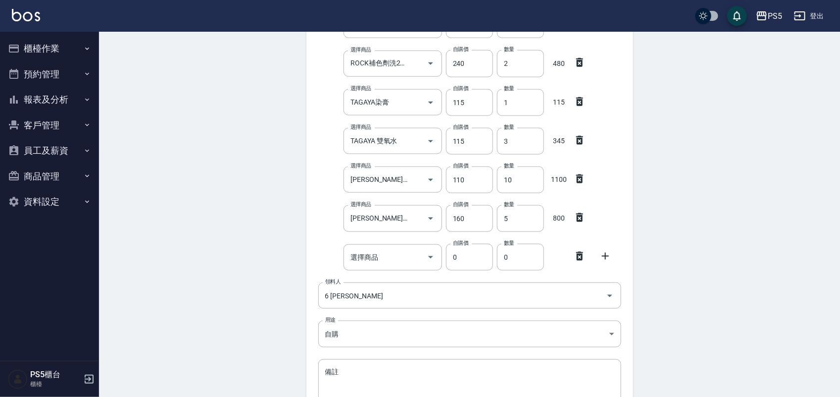
click at [581, 255] on icon at bounding box center [580, 256] width 12 height 12
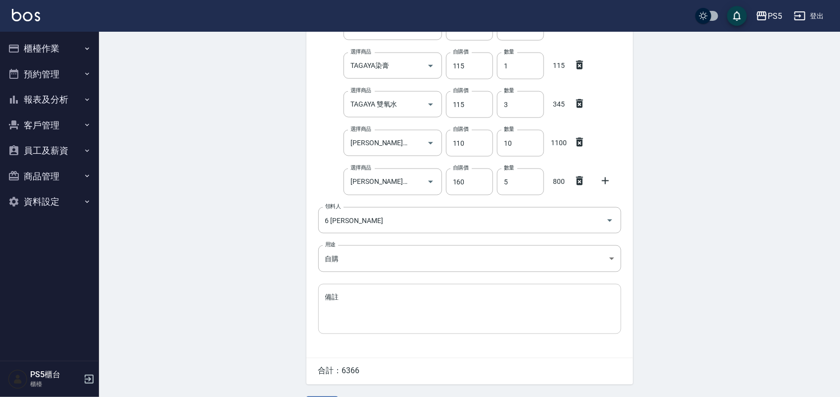
scroll to position [554, 0]
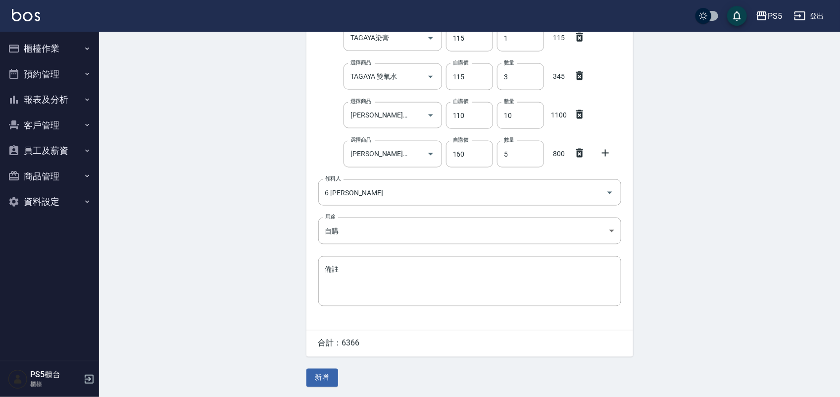
click at [330, 375] on button "新增" at bounding box center [322, 377] width 32 height 18
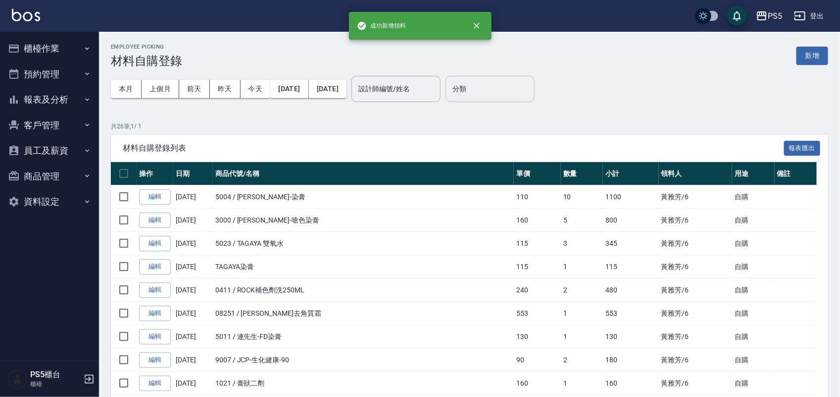
click at [530, 90] on input "分類" at bounding box center [490, 88] width 80 height 17
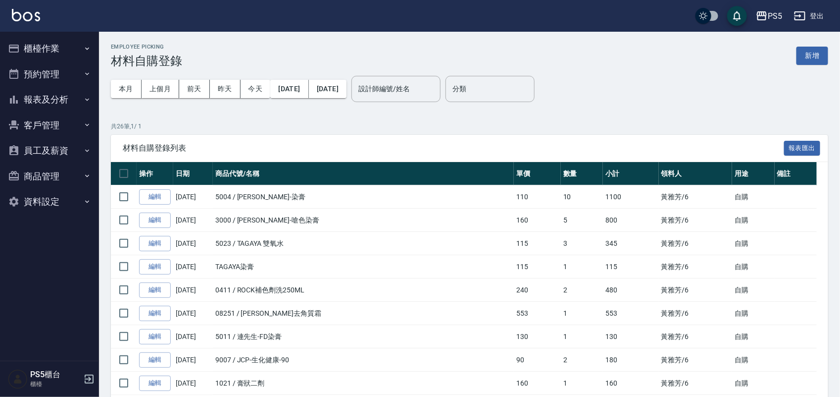
click at [628, 107] on div "本月 上個月 前天 昨天 今天 2025/08/01 2025/08/17 設計師編號/姓名 設計師編號/姓名 分類 分類" at bounding box center [469, 89] width 717 height 42
click at [816, 55] on button "新增" at bounding box center [813, 56] width 32 height 18
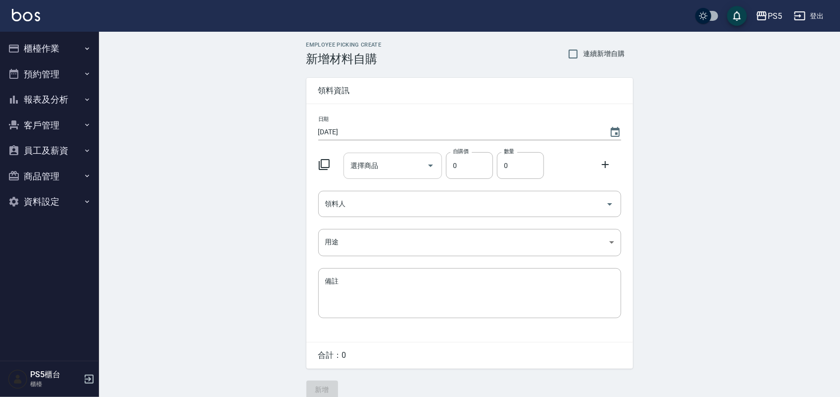
click at [371, 156] on div "選擇商品" at bounding box center [393, 166] width 99 height 26
type input "咬"
type input "要"
type input "水"
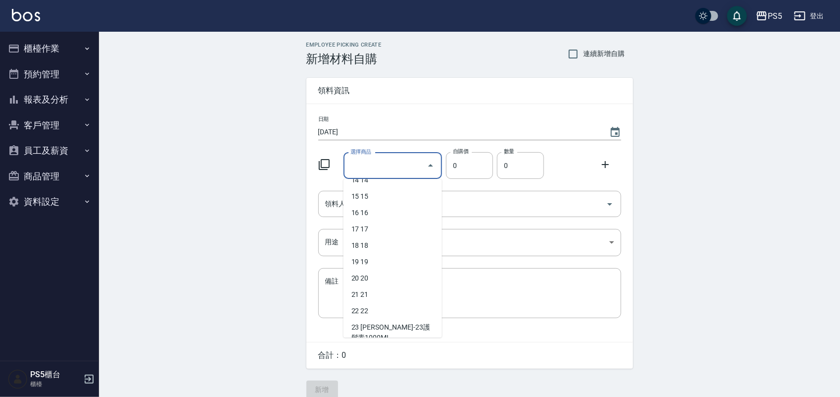
scroll to position [3, 0]
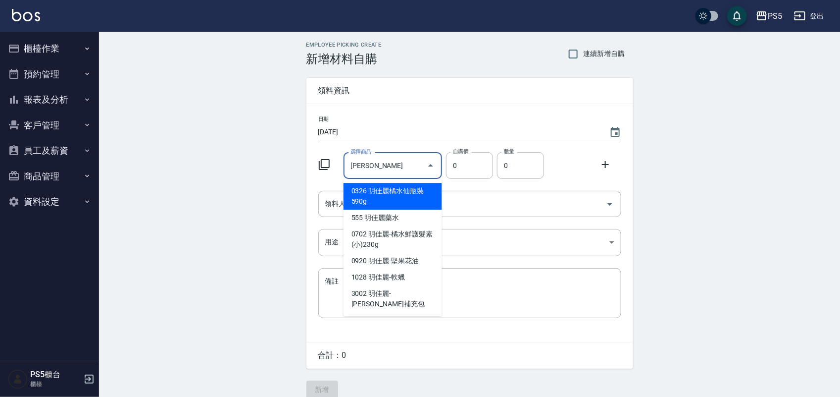
click at [254, 182] on div "Employee Picking Create 新增材料自購 連續新增自購 領料資訊 日期 2025/08/17 選擇商品 明 選擇商品 自購價 0 自購價 …" at bounding box center [469, 220] width 741 height 376
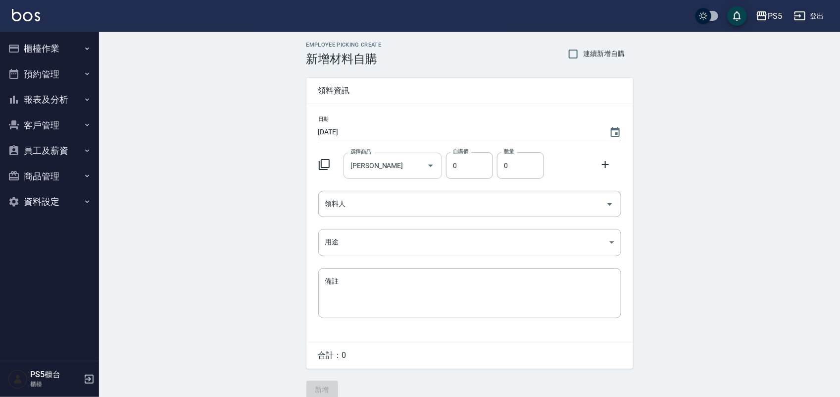
click at [384, 161] on input "明" at bounding box center [385, 165] width 75 height 17
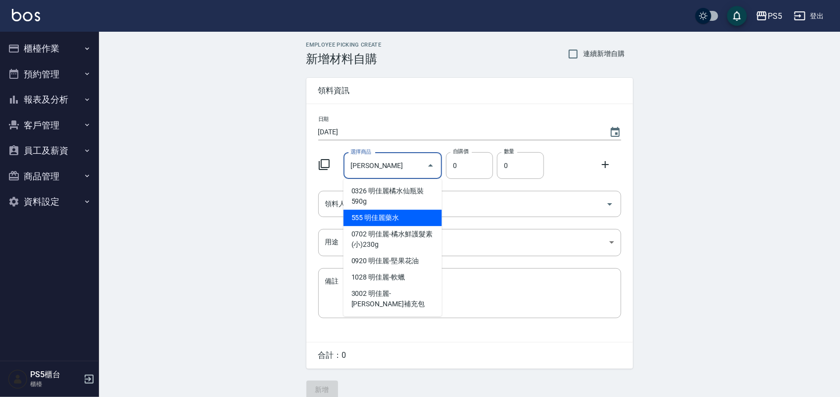
click at [360, 217] on li "555 明佳麗藥水" at bounding box center [393, 217] width 99 height 16
type input "明佳麗藥水"
type input "510"
type input "1"
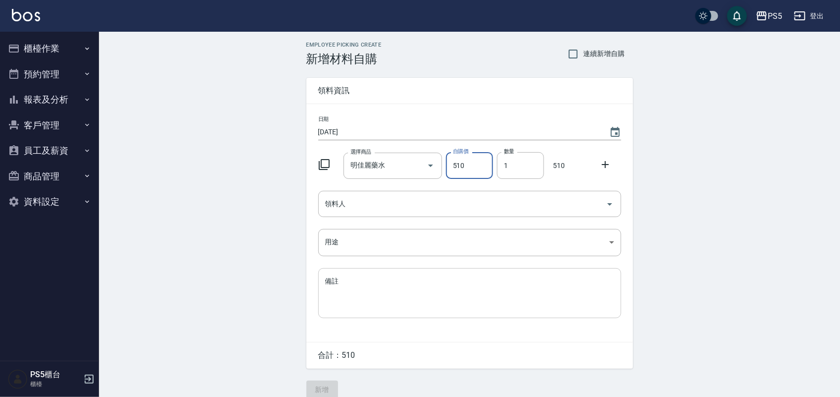
click at [390, 280] on textarea "備註" at bounding box center [469, 293] width 289 height 34
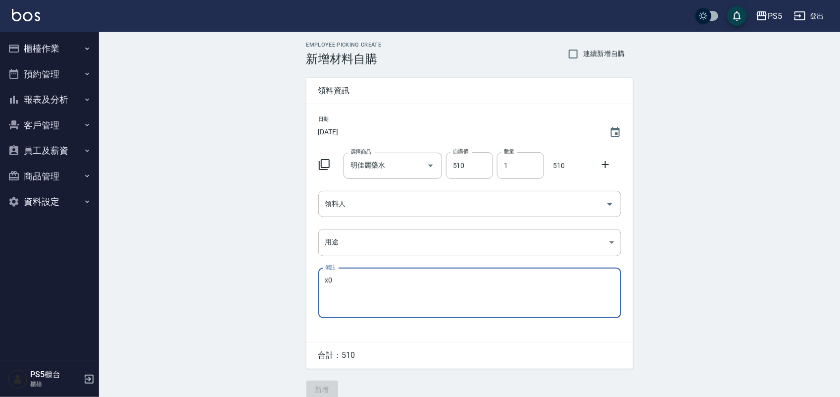
type textarea "x"
type textarea "藍水晶"
click at [389, 204] on input "領料人" at bounding box center [462, 203] width 279 height 17
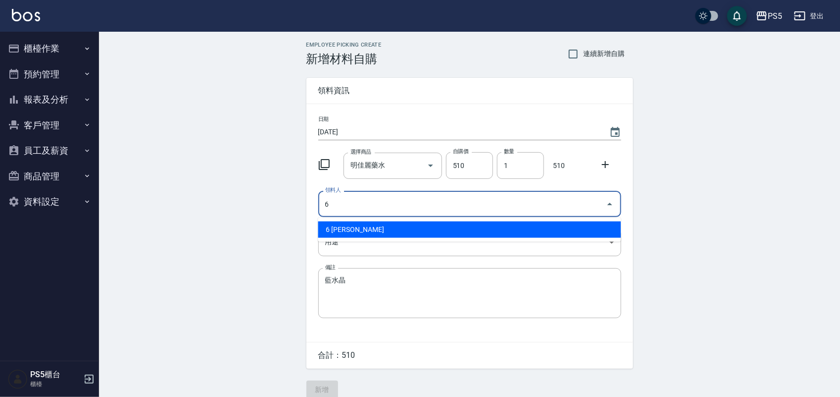
type input "6 黃雅芳"
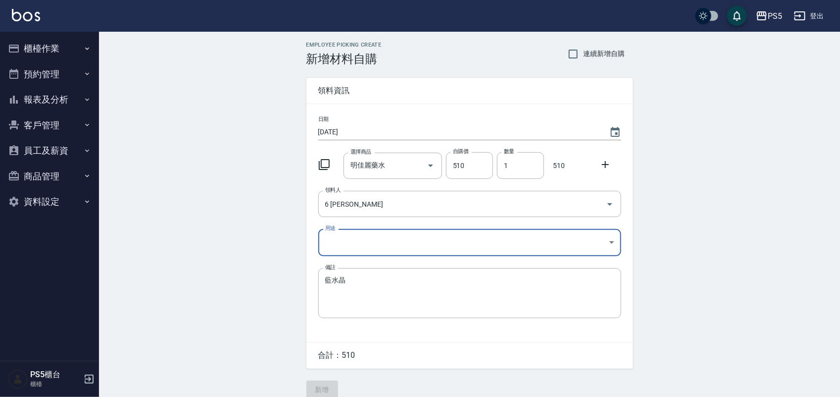
click at [370, 240] on body "PS5 登出 櫃檯作業 打帳單 帳單列表 掛單列表 座位開單 營業儀表板 現金收支登錄 材料自購登錄 每日結帳 排班表 掃碼打卡 預約管理 預約管理 單日預約…" at bounding box center [420, 204] width 840 height 408
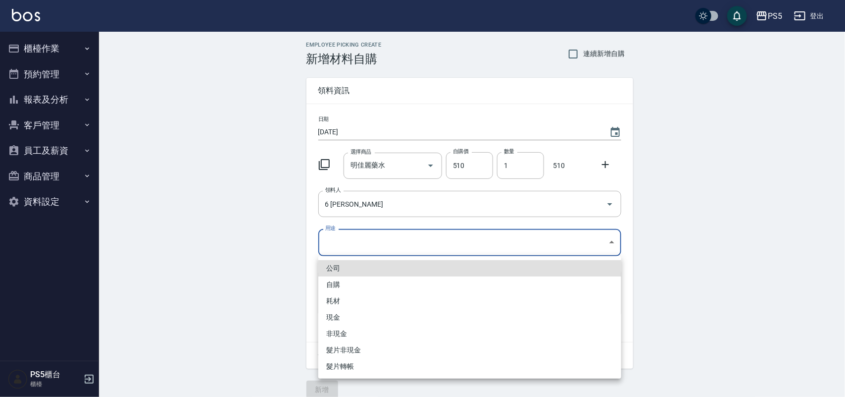
click at [340, 283] on li "自購" at bounding box center [469, 284] width 303 height 16
type input "自購"
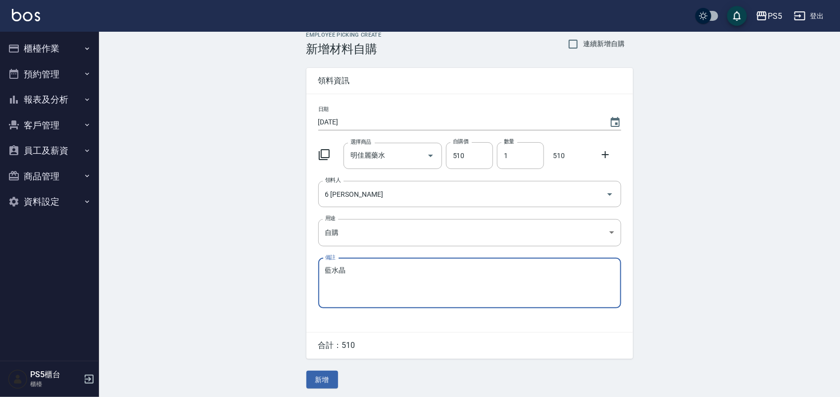
scroll to position [13, 0]
click at [319, 374] on button "新增" at bounding box center [322, 378] width 32 height 18
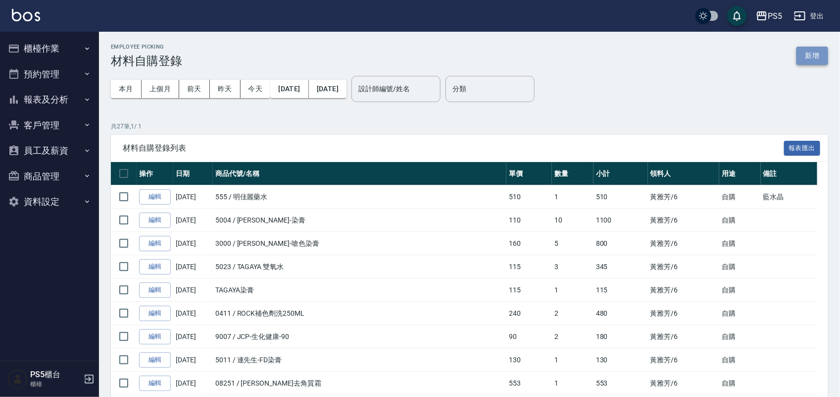
click at [811, 57] on button "新增" at bounding box center [813, 56] width 32 height 18
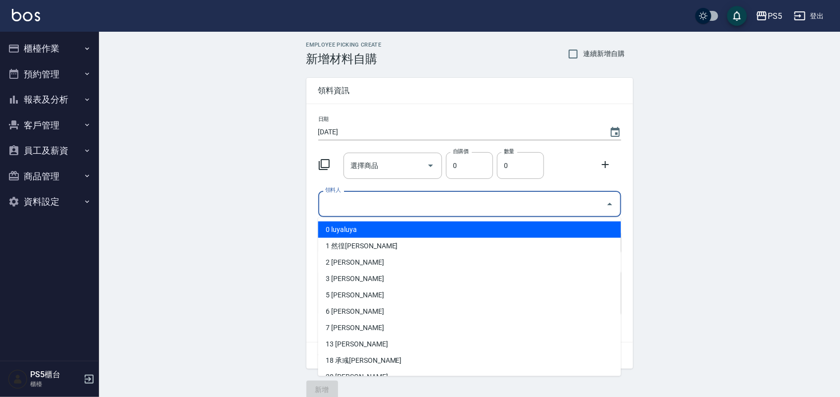
click at [387, 195] on input "領料人" at bounding box center [462, 203] width 279 height 17
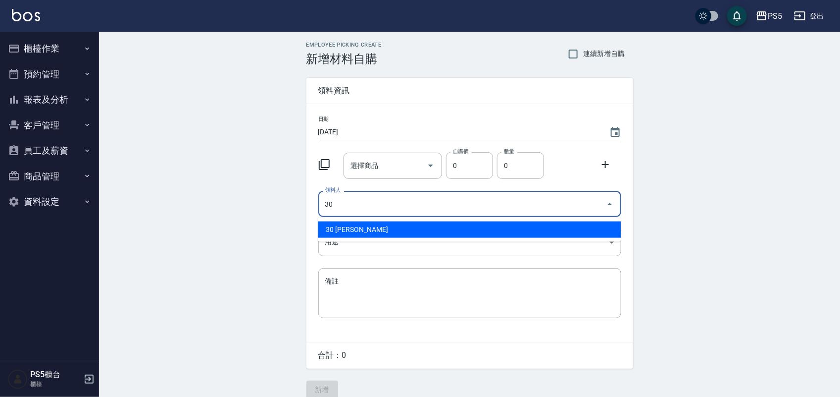
type input "30 蔡東恩"
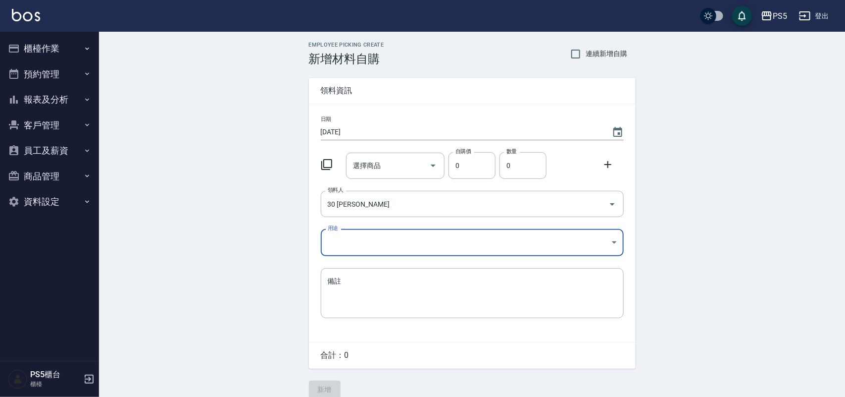
click at [331, 233] on body "PS5 登出 櫃檯作業 打帳單 帳單列表 掛單列表 座位開單 營業儀表板 現金收支登錄 材料自購登錄 每日結帳 排班表 掃碼打卡 預約管理 預約管理 單日預約…" at bounding box center [422, 204] width 845 height 408
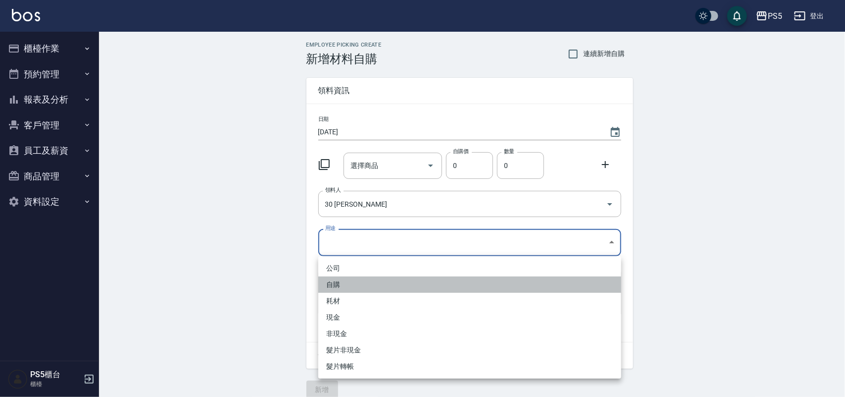
click at [335, 285] on li "自購" at bounding box center [469, 284] width 303 height 16
type input "自購"
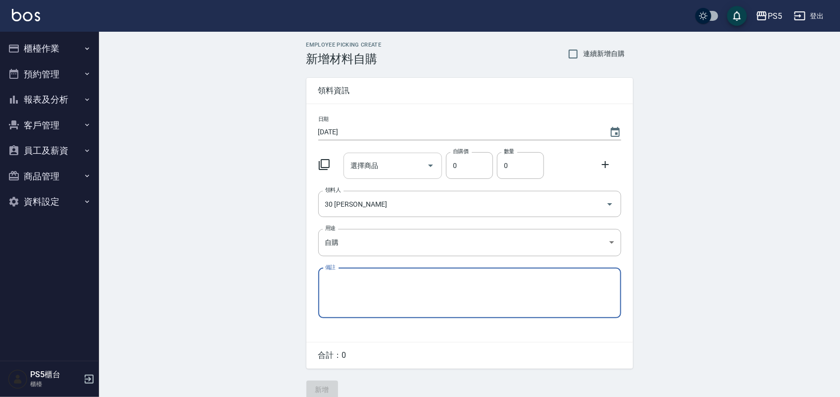
click at [385, 168] on input "選擇商品" at bounding box center [385, 165] width 75 height 17
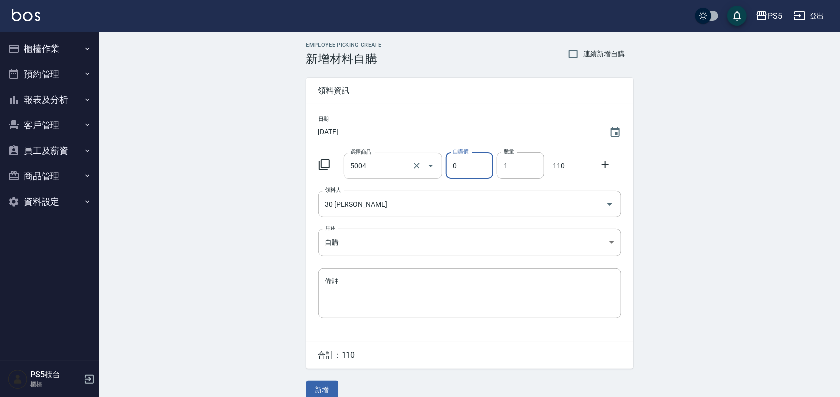
type input "里歐-染膏"
type input "110"
type input "1"
click at [414, 164] on icon "Clear" at bounding box center [417, 165] width 10 height 10
type input "0"
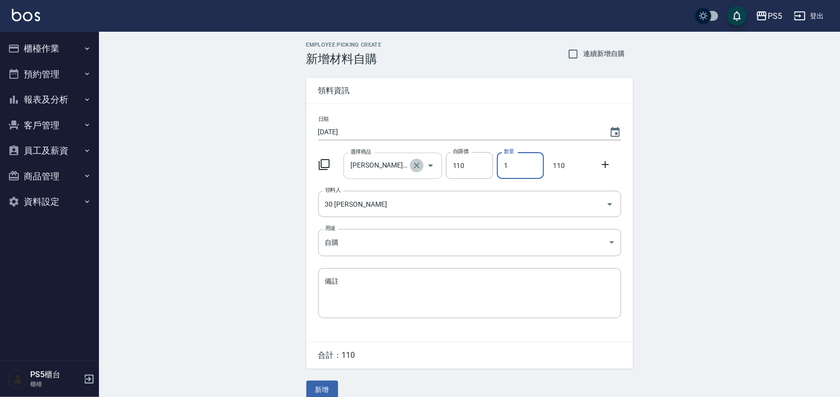
type input "0"
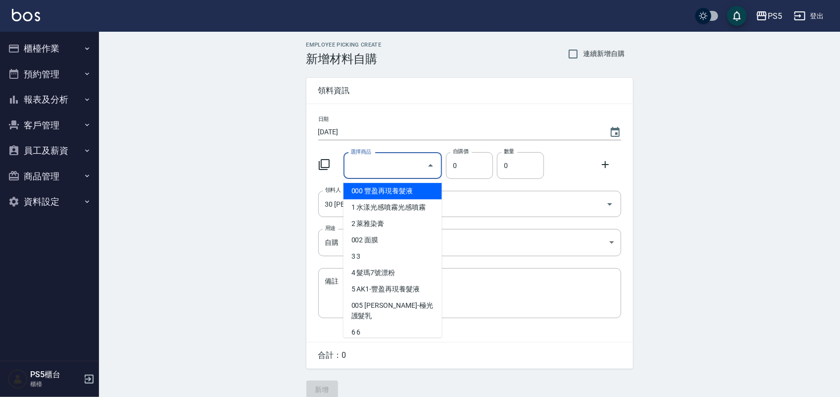
click at [377, 164] on input "選擇商品" at bounding box center [385, 165] width 75 height 17
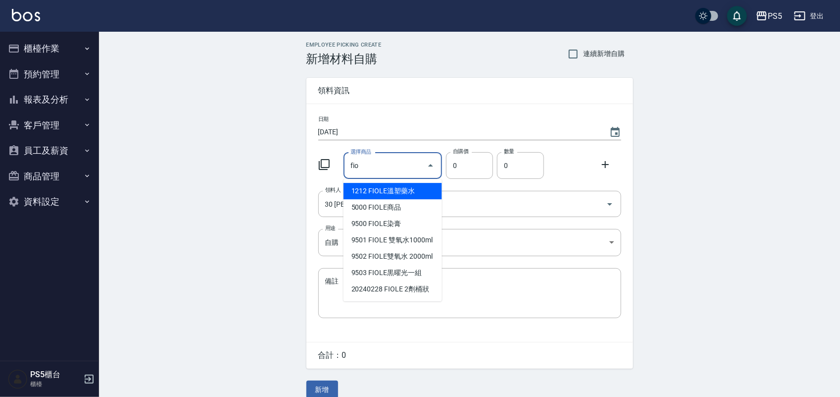
type input "FIOLE染膏"
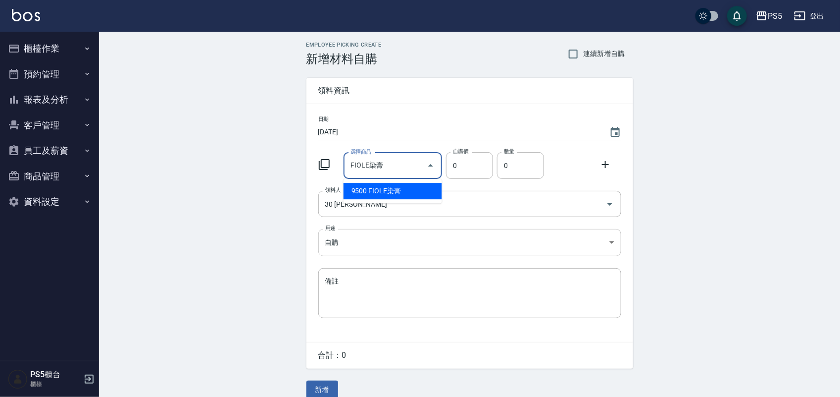
type input "188"
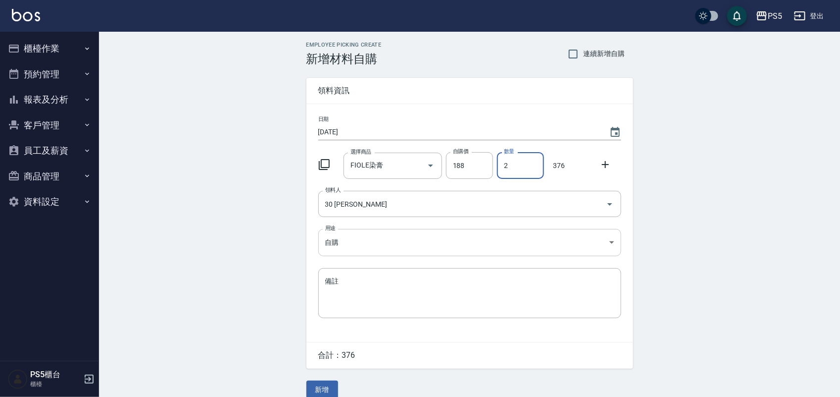
type input "2"
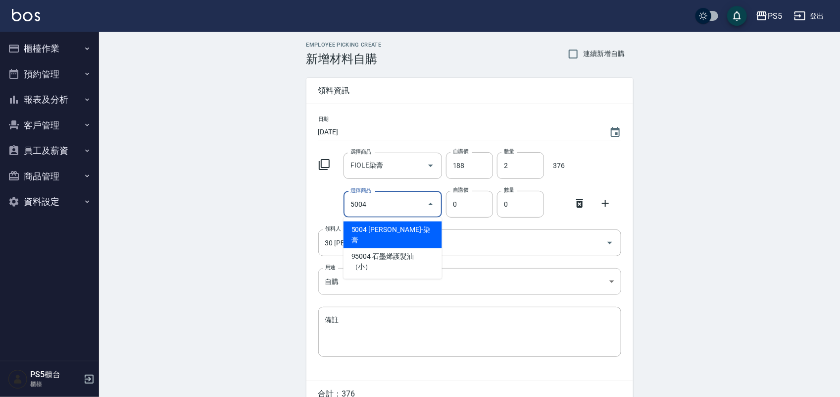
type input "里歐-染膏"
type input "110"
type input "1"
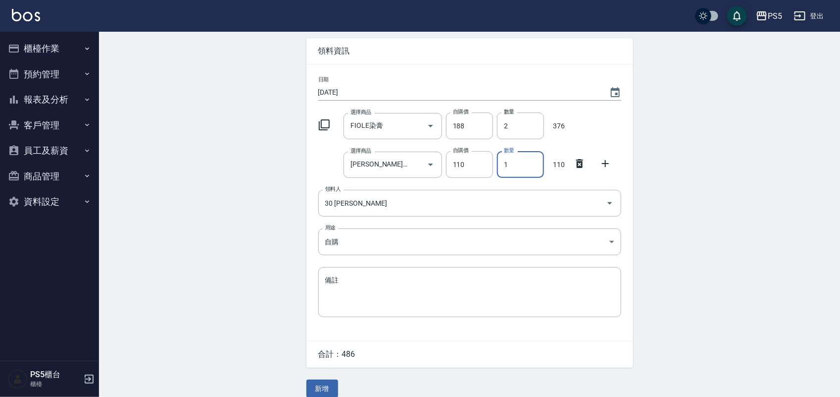
scroll to position [51, 0]
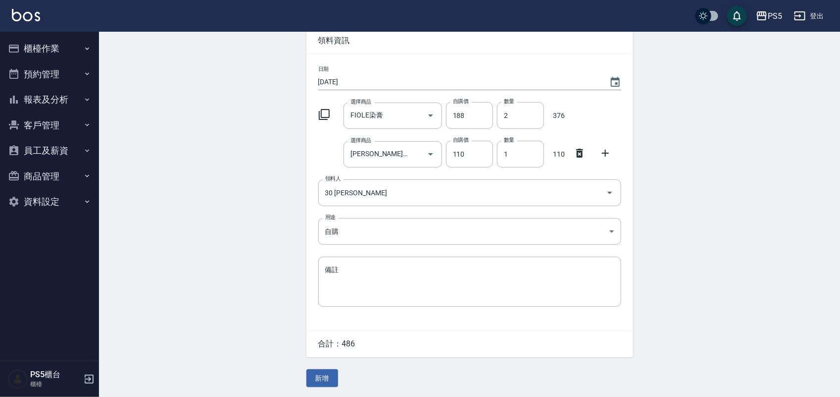
click at [204, 153] on div "Employee Picking Create 新增材料自購 連續新增自購 領料資訊 日期 2025/08/17 選擇商品 FIOLE染膏 選擇商品 自購價 …" at bounding box center [469, 189] width 741 height 415
click at [323, 378] on button "新增" at bounding box center [322, 378] width 32 height 18
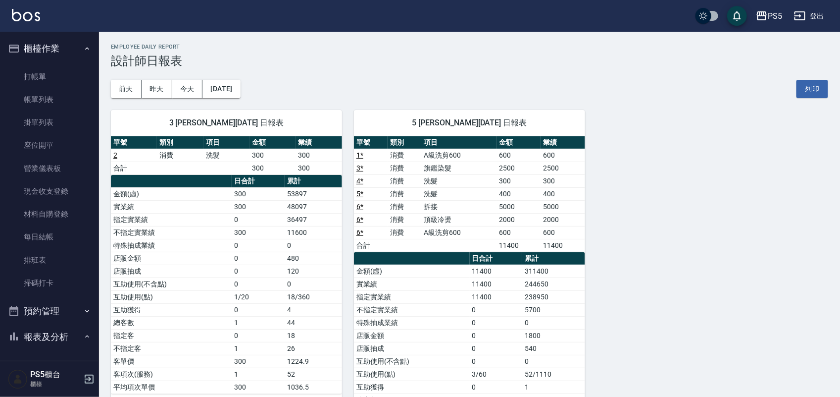
scroll to position [186, 0]
